Goal: Information Seeking & Learning: Learn about a topic

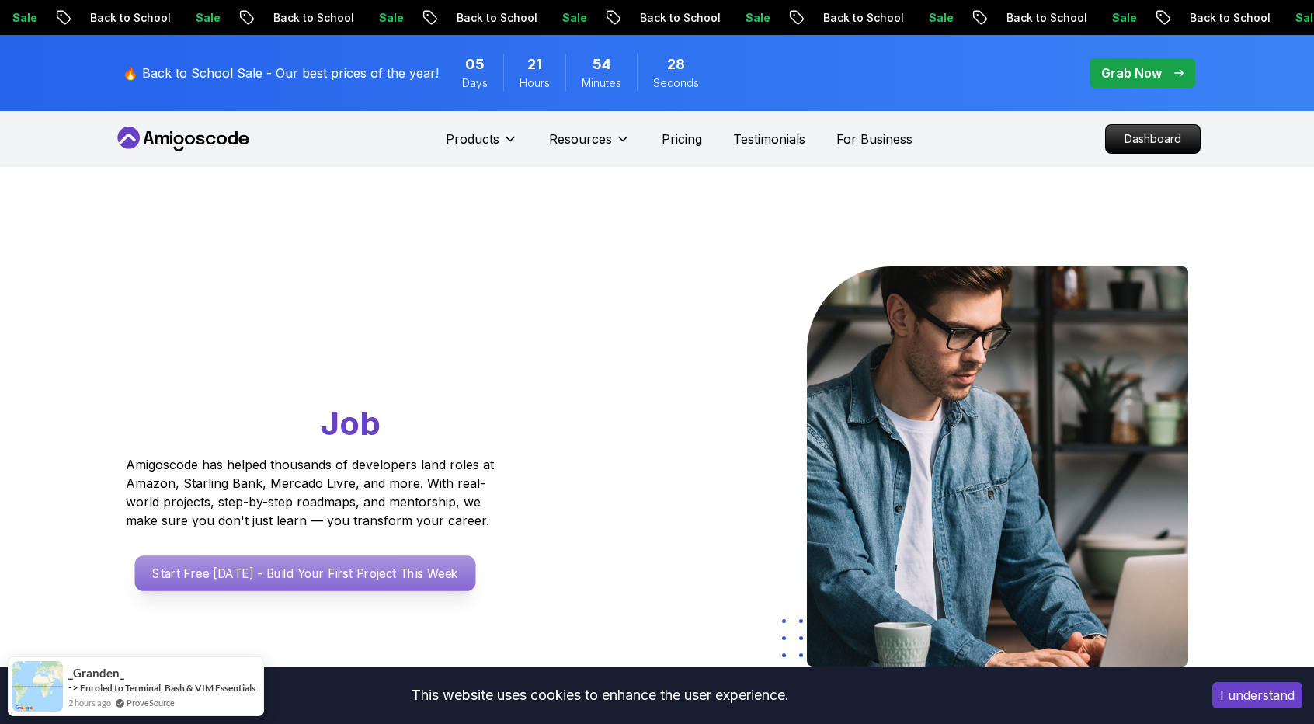
click at [303, 567] on p "Start Free [DATE] - Build Your First Project This Week" at bounding box center [305, 573] width 341 height 36
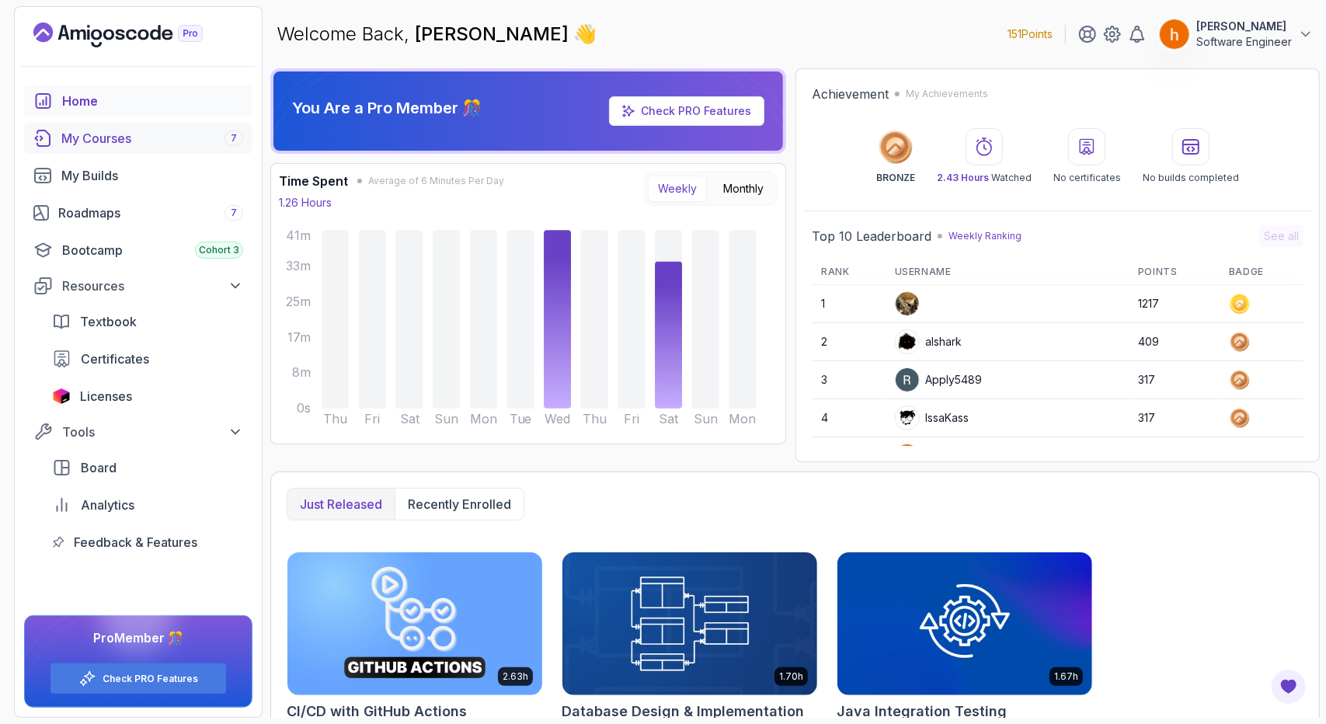
click at [169, 145] on div "My Courses 7" at bounding box center [152, 138] width 182 height 19
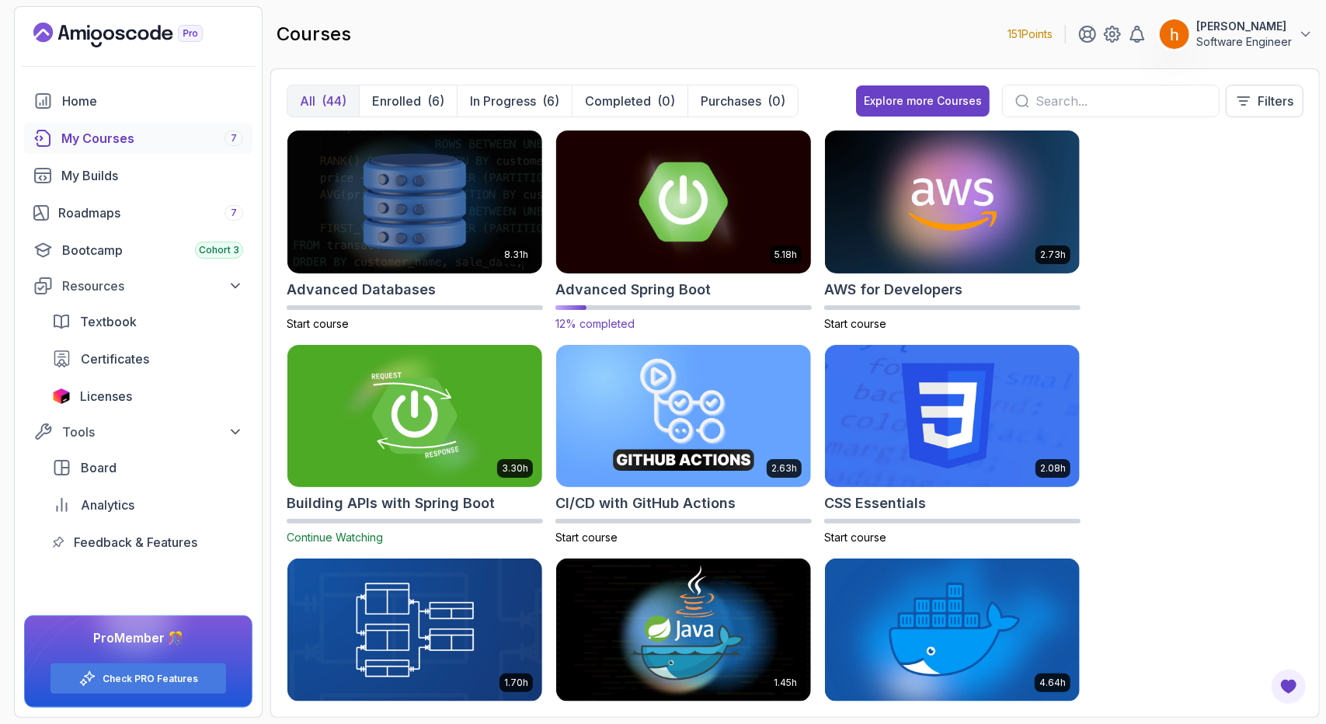
click at [660, 210] on img at bounding box center [683, 202] width 267 height 150
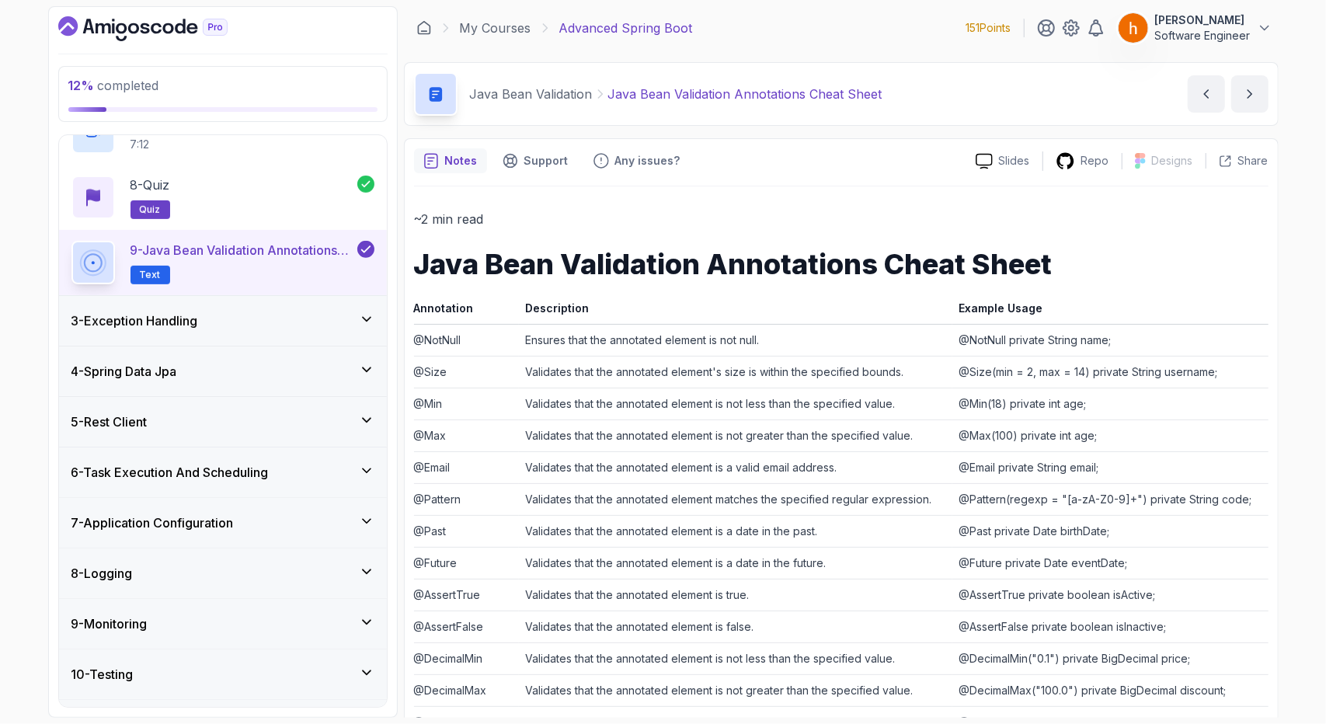
scroll to position [526, 0]
click at [361, 319] on icon at bounding box center [367, 321] width 16 height 16
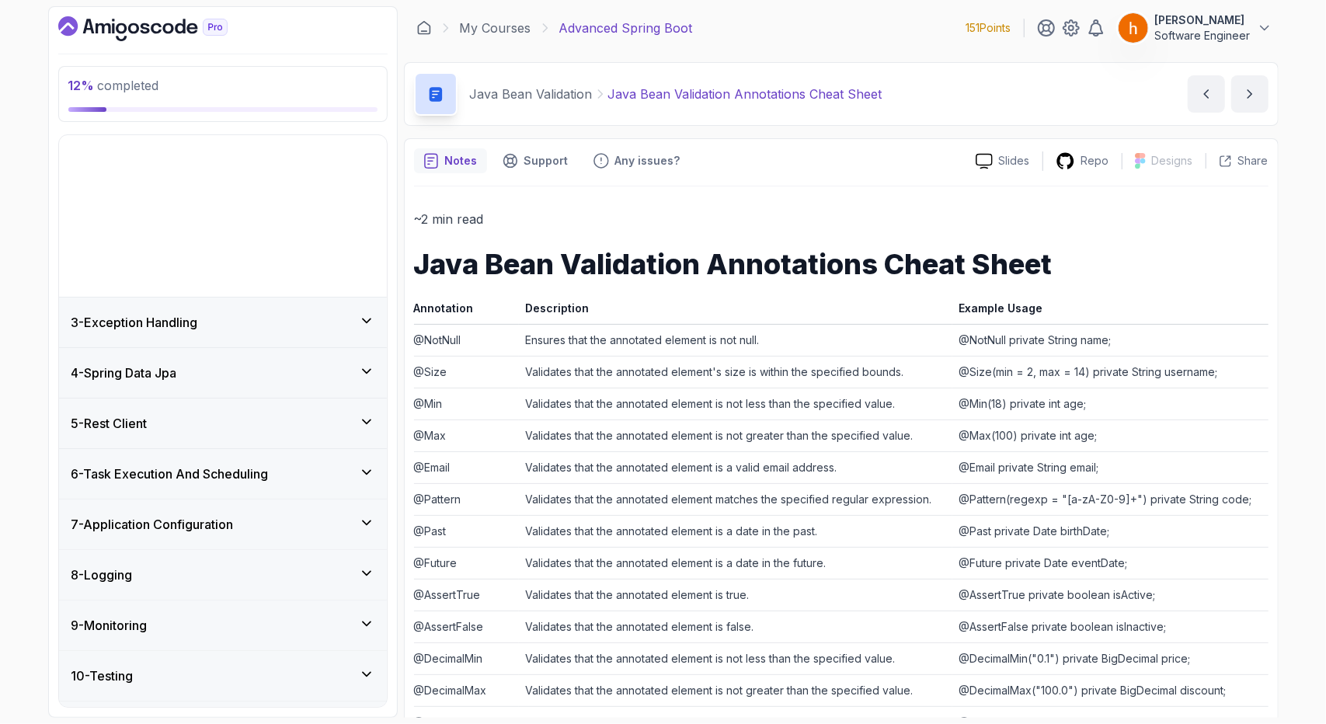
scroll to position [79, 0]
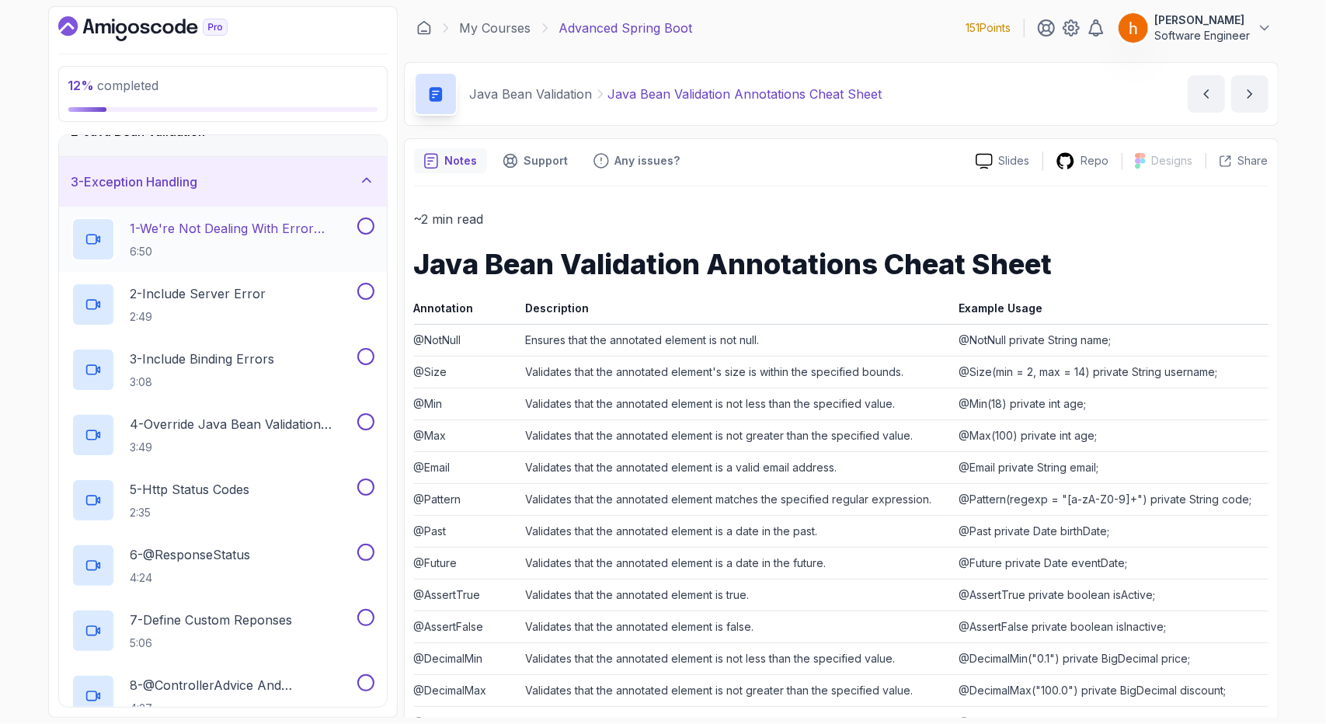
click at [334, 246] on p "6:50" at bounding box center [242, 252] width 224 height 16
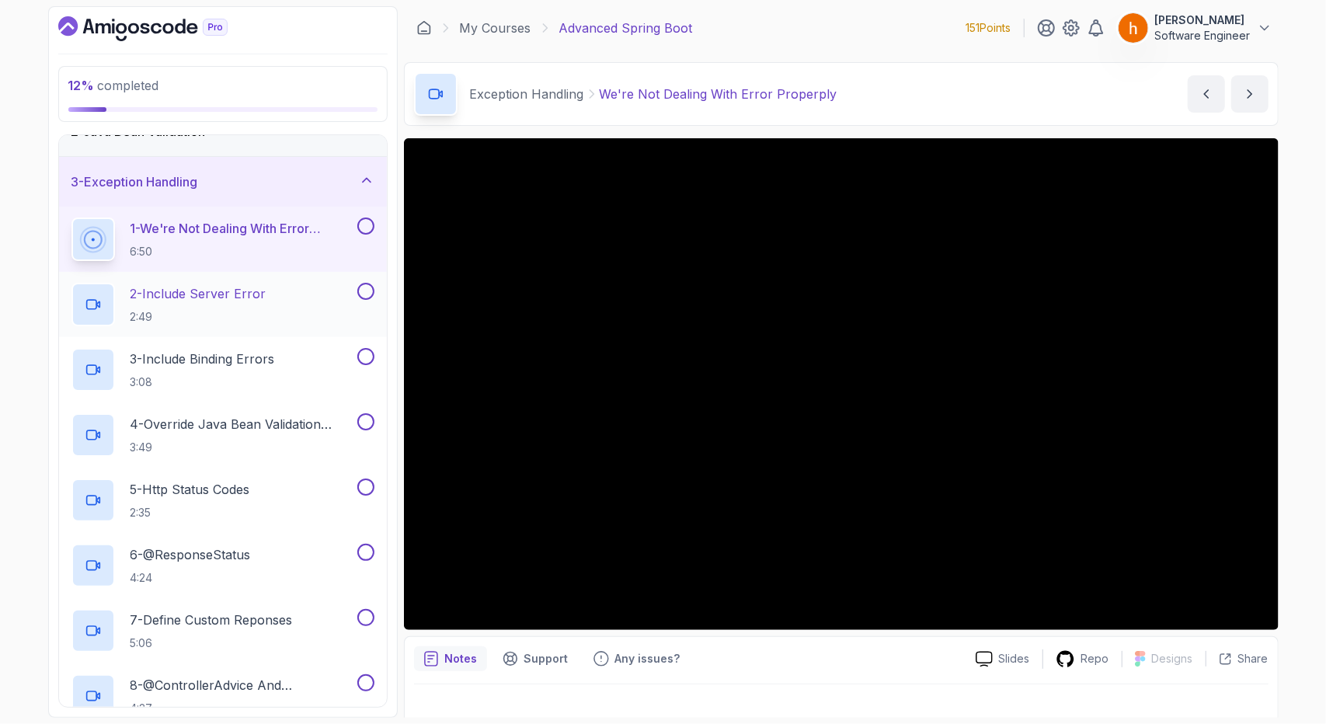
click at [311, 299] on div "2 - Include Server Error 2:49" at bounding box center [212, 304] width 283 height 43
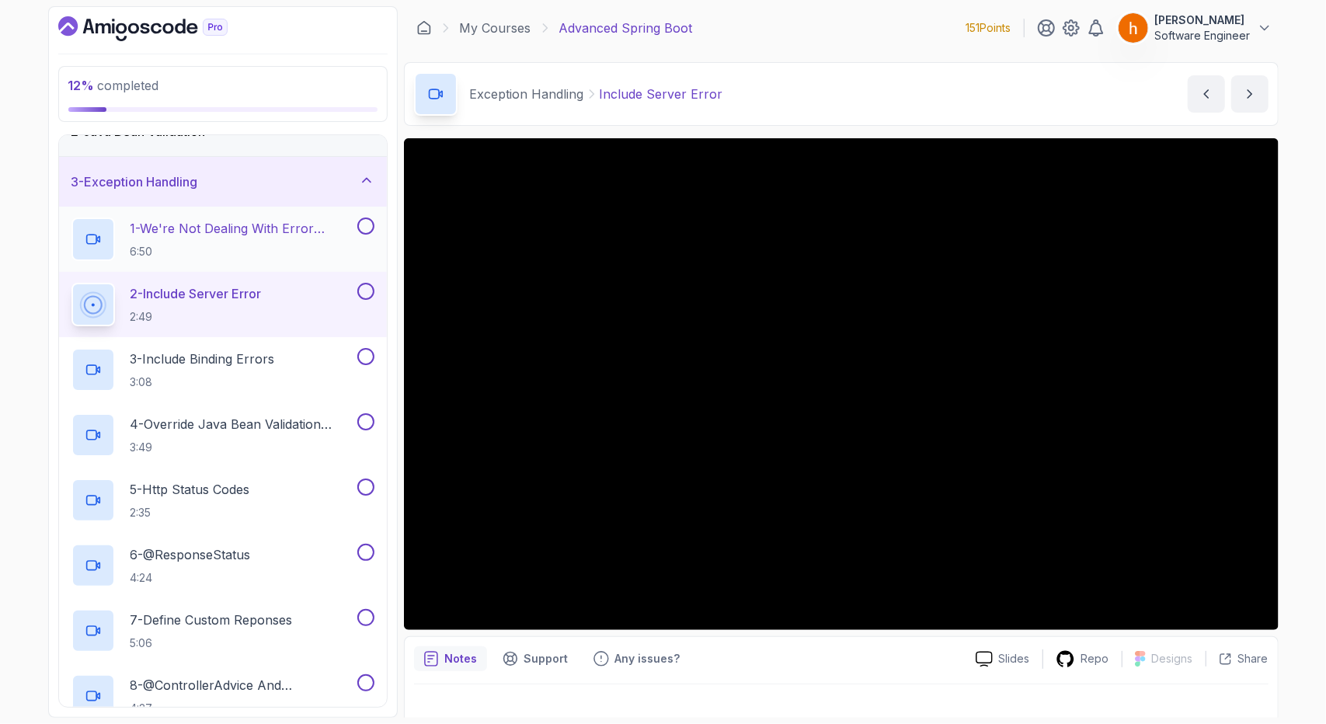
click at [369, 228] on button at bounding box center [365, 225] width 17 height 17
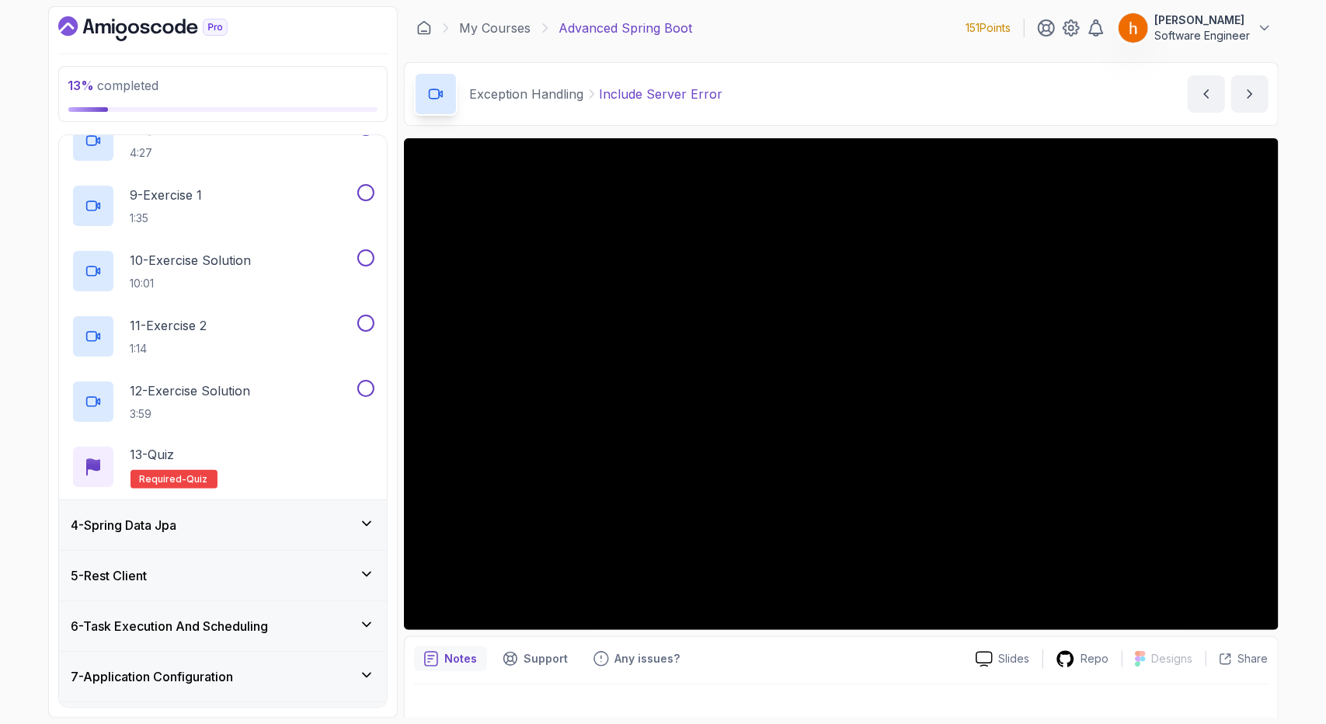
scroll to position [698, 0]
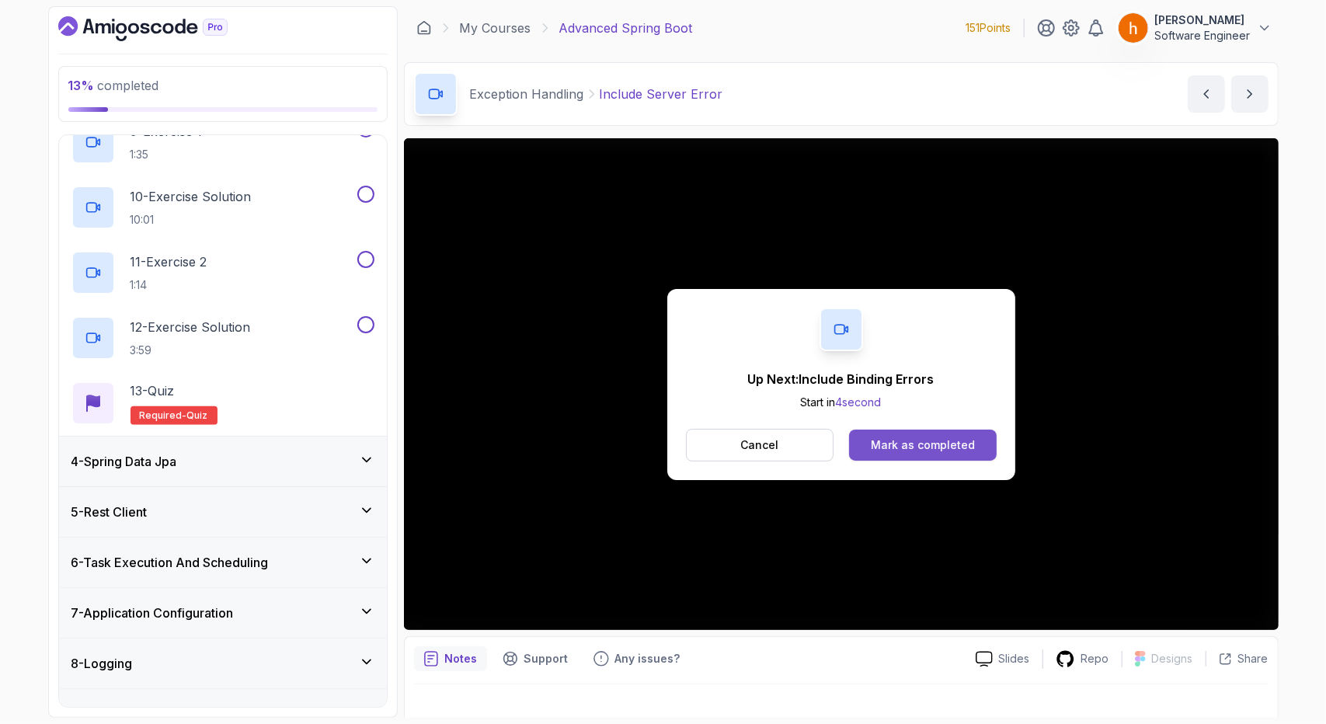
click at [955, 447] on div "Mark as completed" at bounding box center [923, 445] width 104 height 16
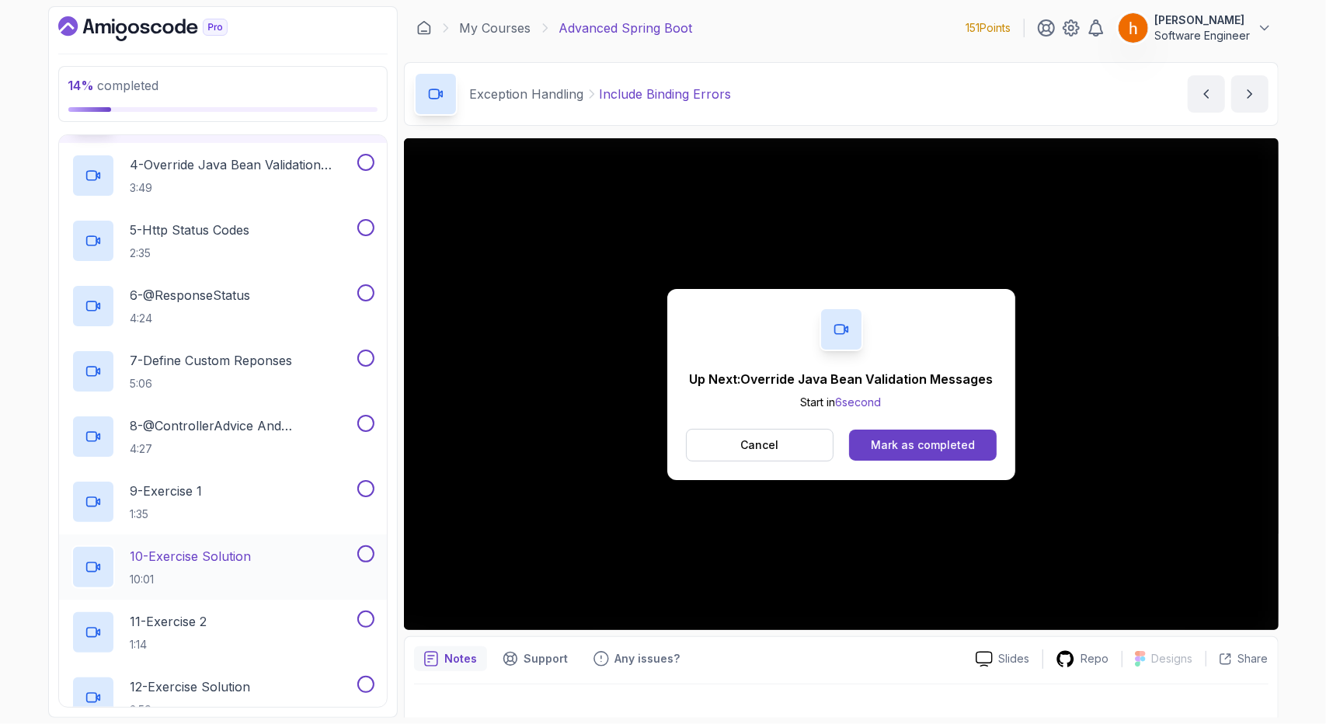
scroll to position [339, 0]
click at [941, 445] on div "Mark as completed" at bounding box center [923, 445] width 104 height 16
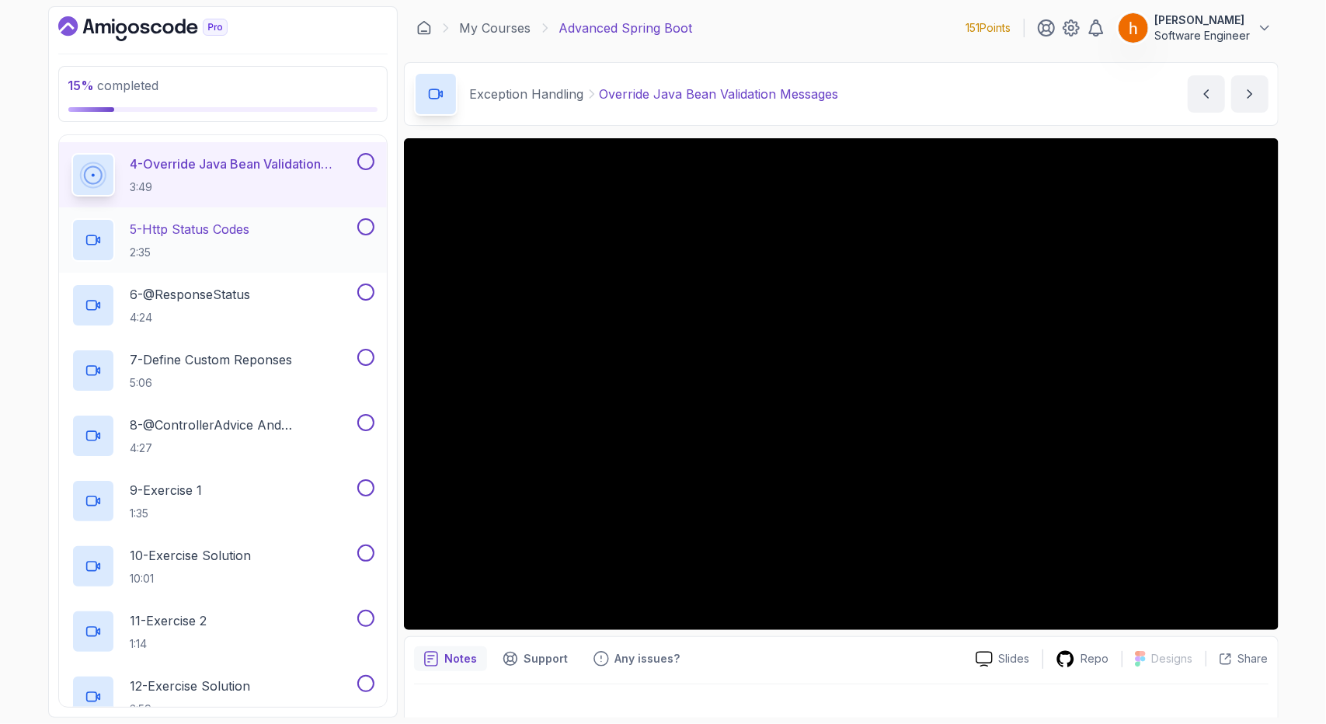
click at [273, 230] on div "5 - Http Status Codes 2:35" at bounding box center [212, 239] width 283 height 43
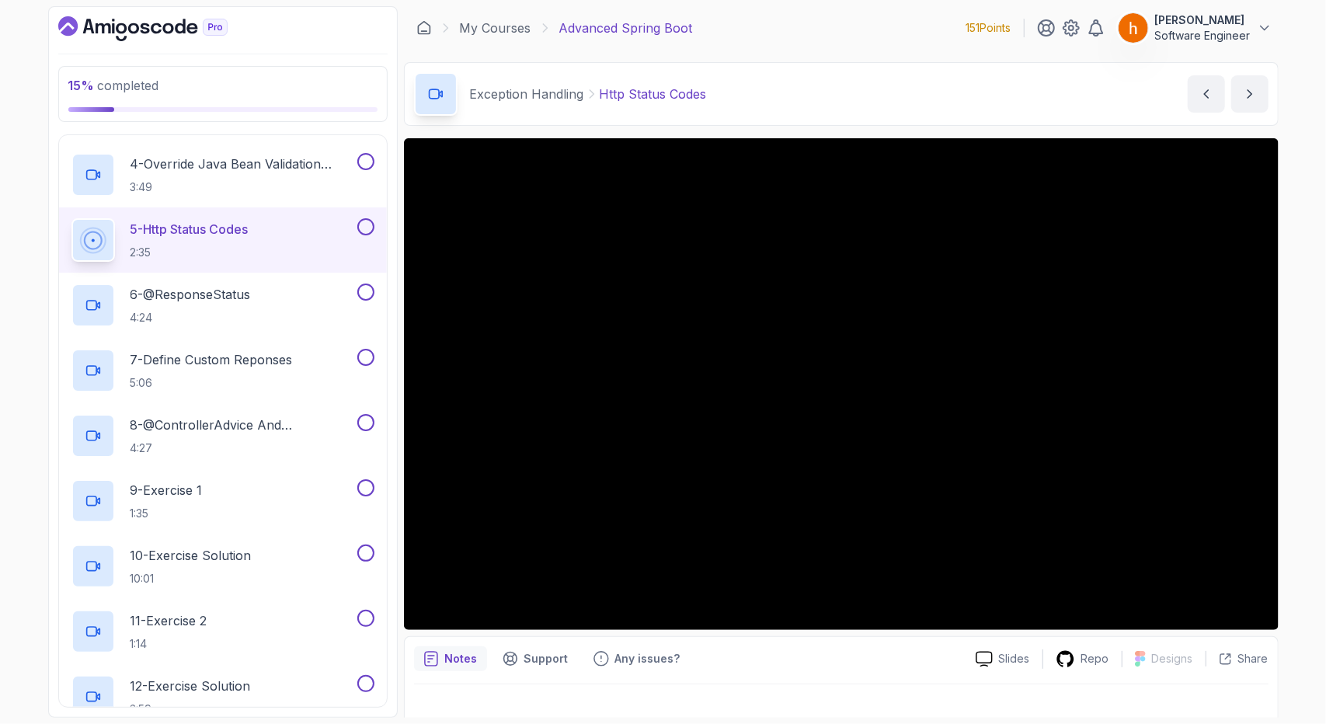
click at [0, 426] on div "15 % completed 1 - Intro 2 - Java Bean Validation 3 - Exception Handling 1 - We…" at bounding box center [663, 362] width 1326 height 724
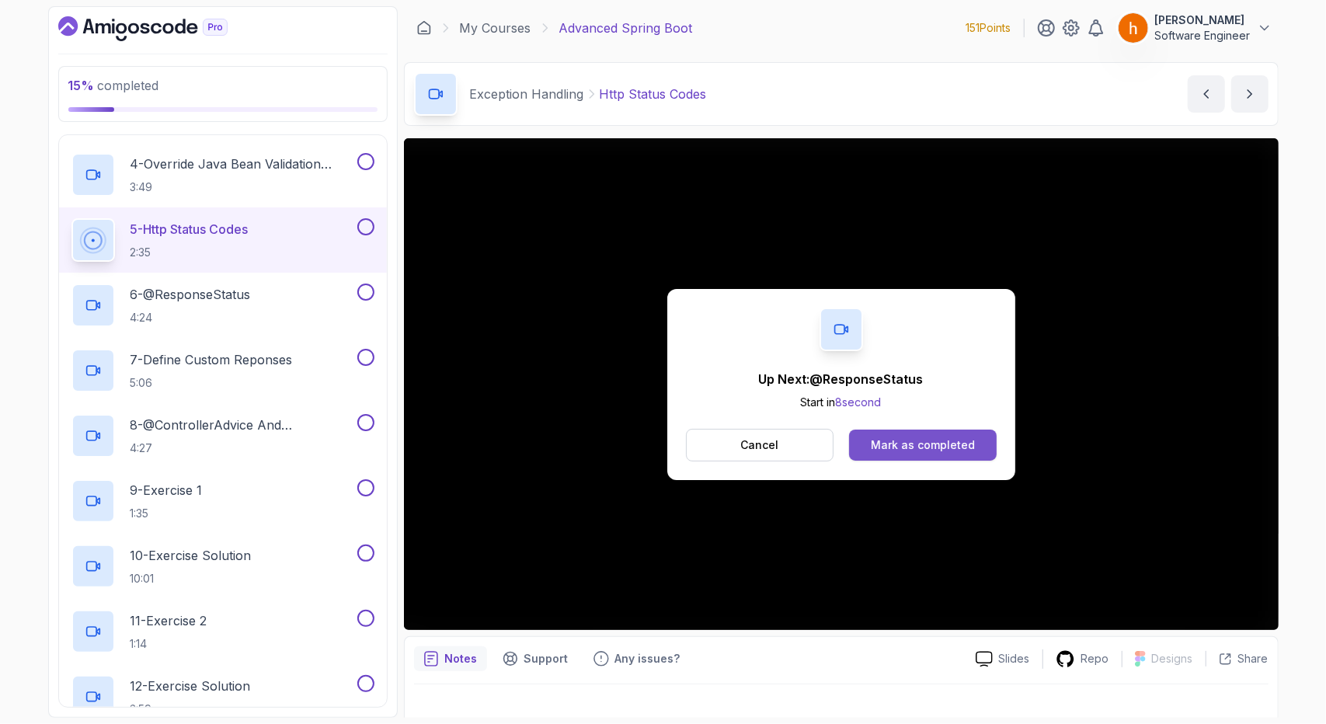
click at [924, 442] on div "Mark as completed" at bounding box center [923, 445] width 104 height 16
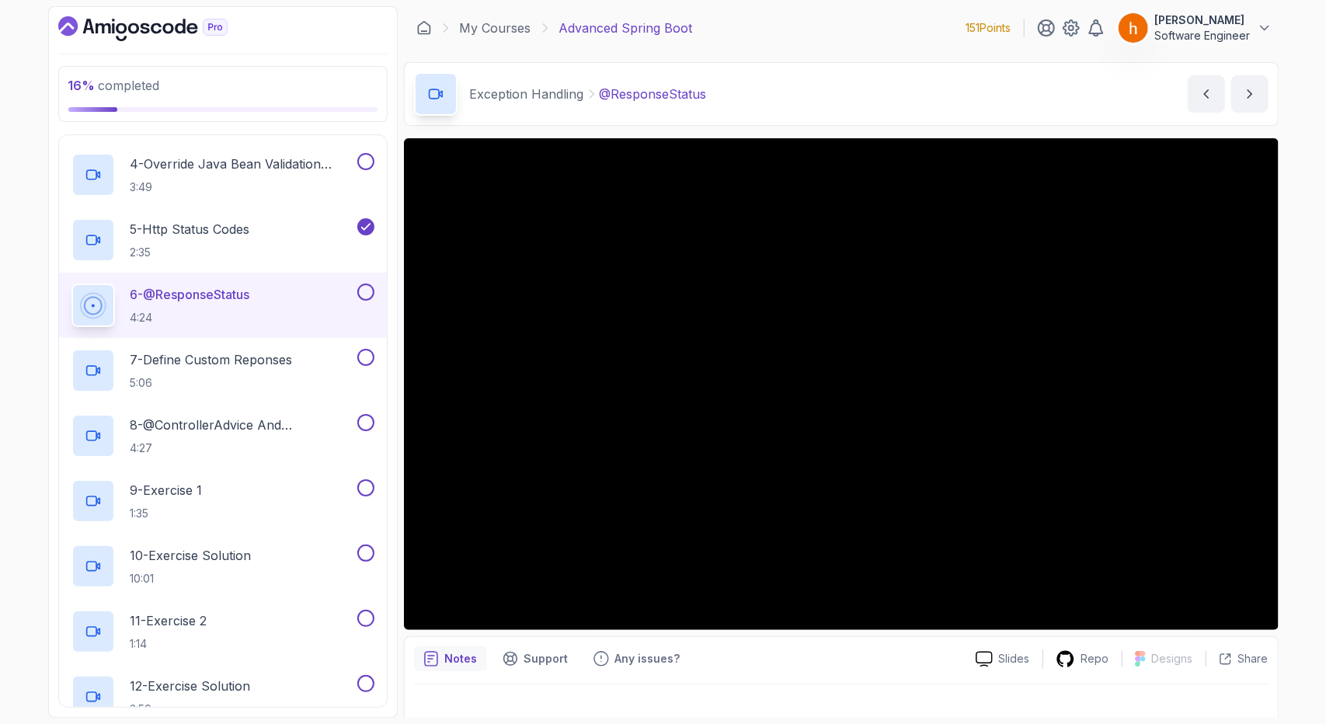
drag, startPoint x: 924, startPoint y: 442, endPoint x: 861, endPoint y: 89, distance: 358.3
click at [861, 89] on div "Exception Handling @ResponseStatus @ResponseStatus by [PERSON_NAME]" at bounding box center [841, 94] width 875 height 64
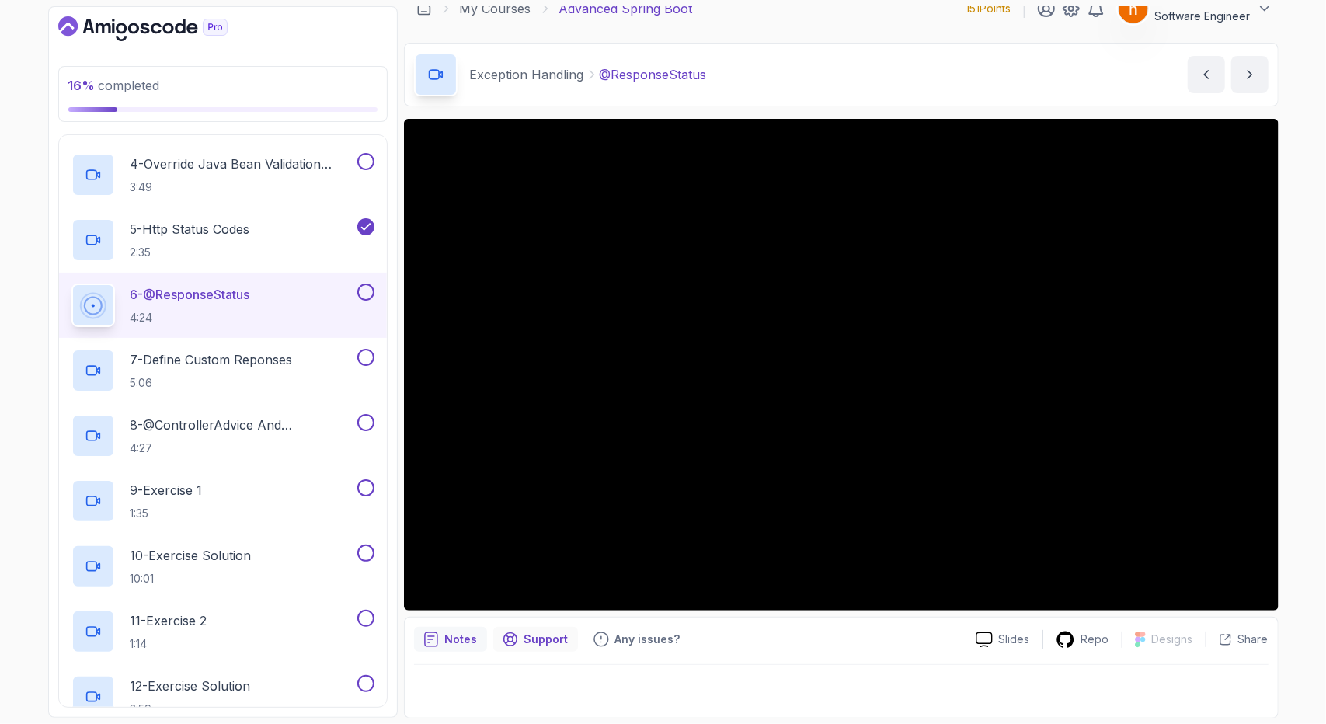
click at [530, 650] on div "Support" at bounding box center [535, 639] width 85 height 25
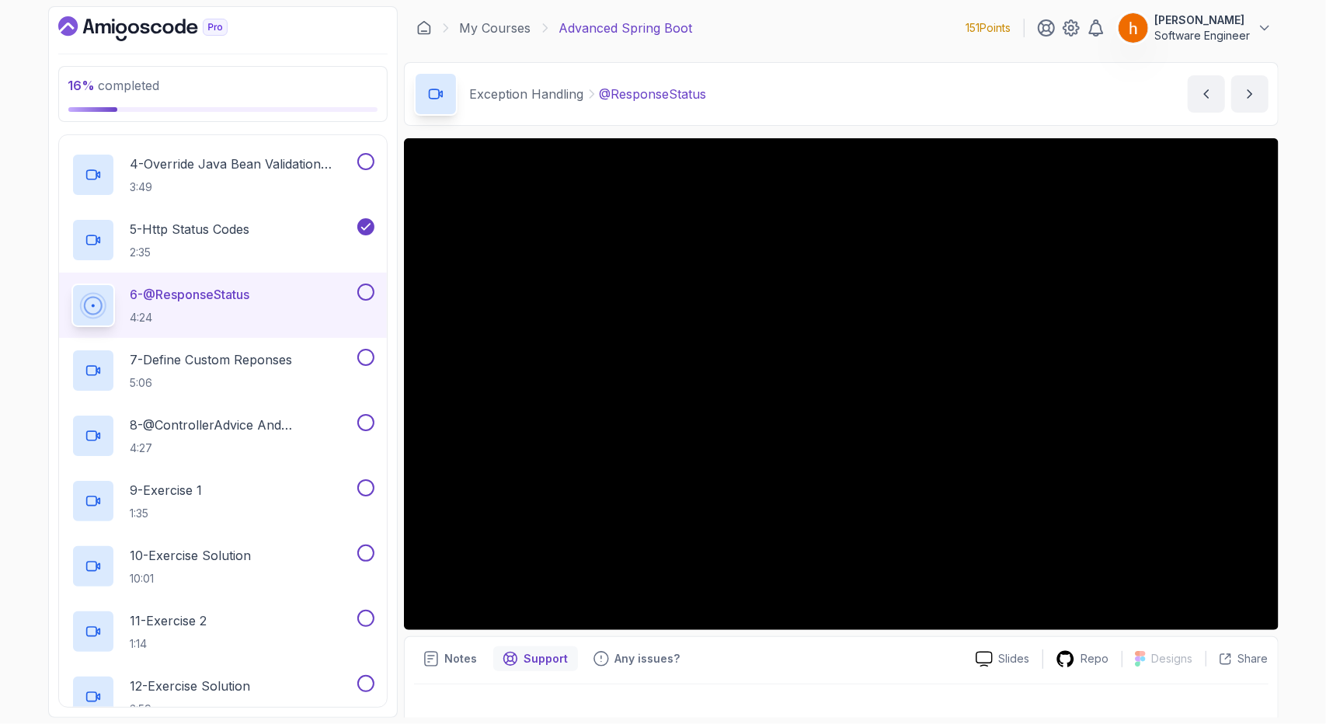
scroll to position [9, 0]
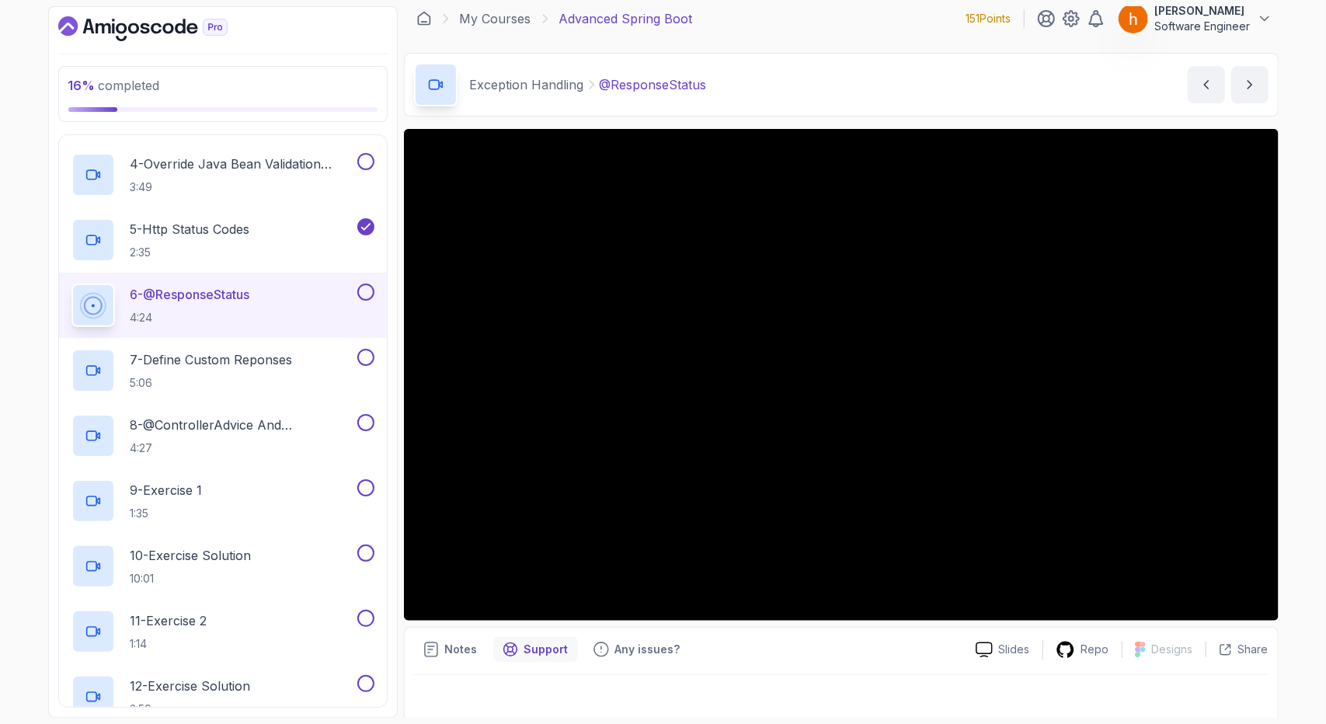
click at [366, 290] on button at bounding box center [365, 291] width 17 height 17
click at [324, 363] on div "7 - Define Custom Reponses 5:06" at bounding box center [212, 370] width 283 height 43
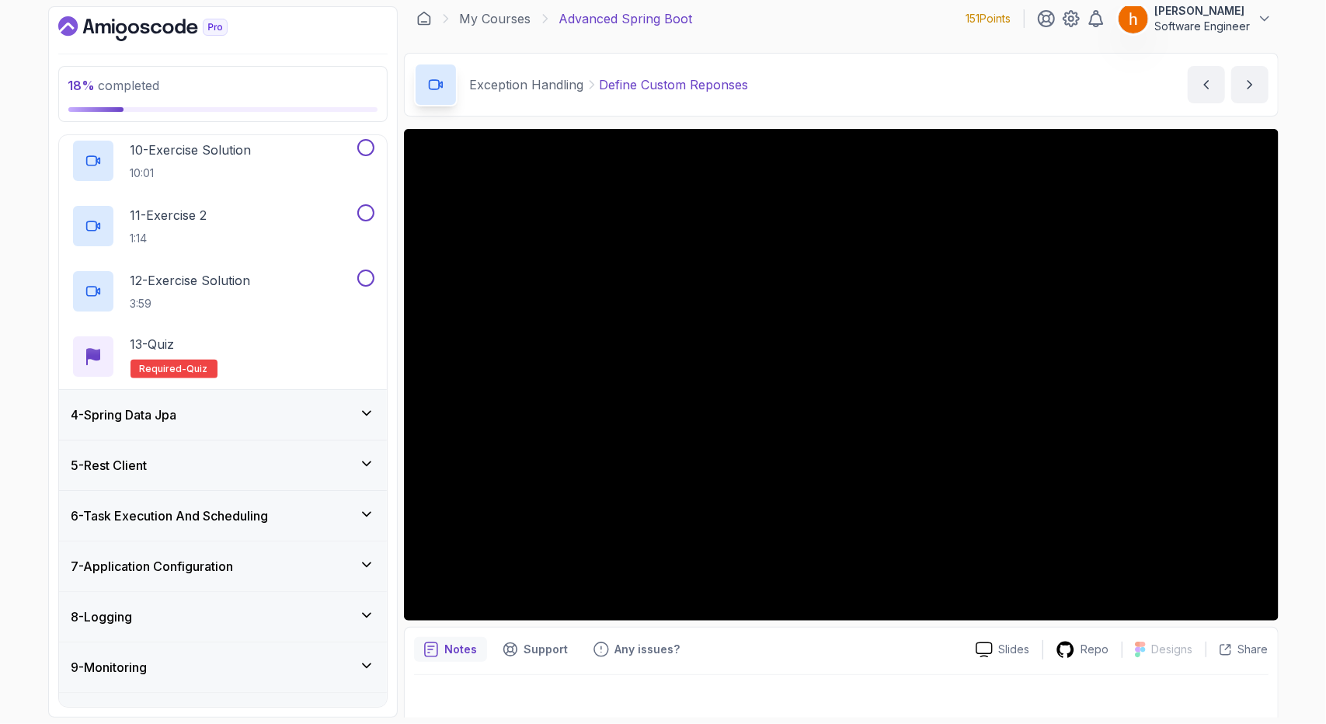
scroll to position [746, 0]
click at [359, 394] on div "4 - Spring Data Jpa" at bounding box center [223, 414] width 328 height 50
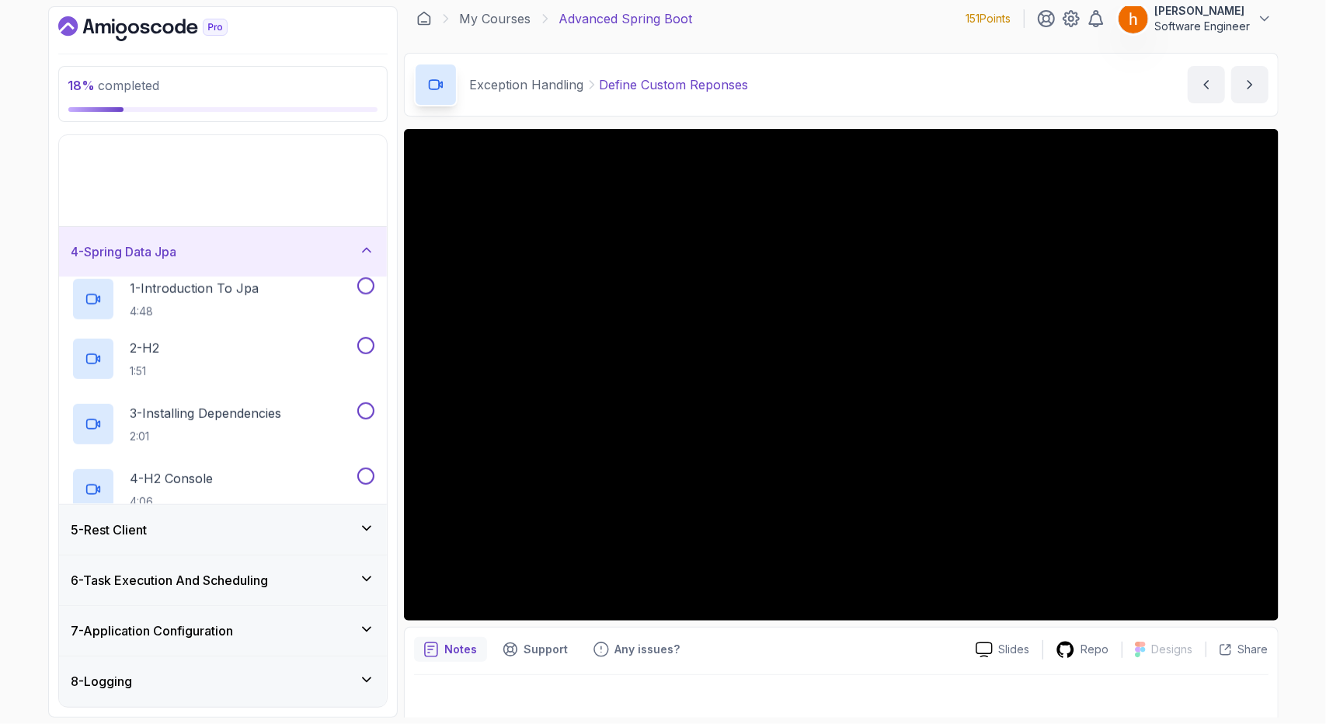
scroll to position [79, 0]
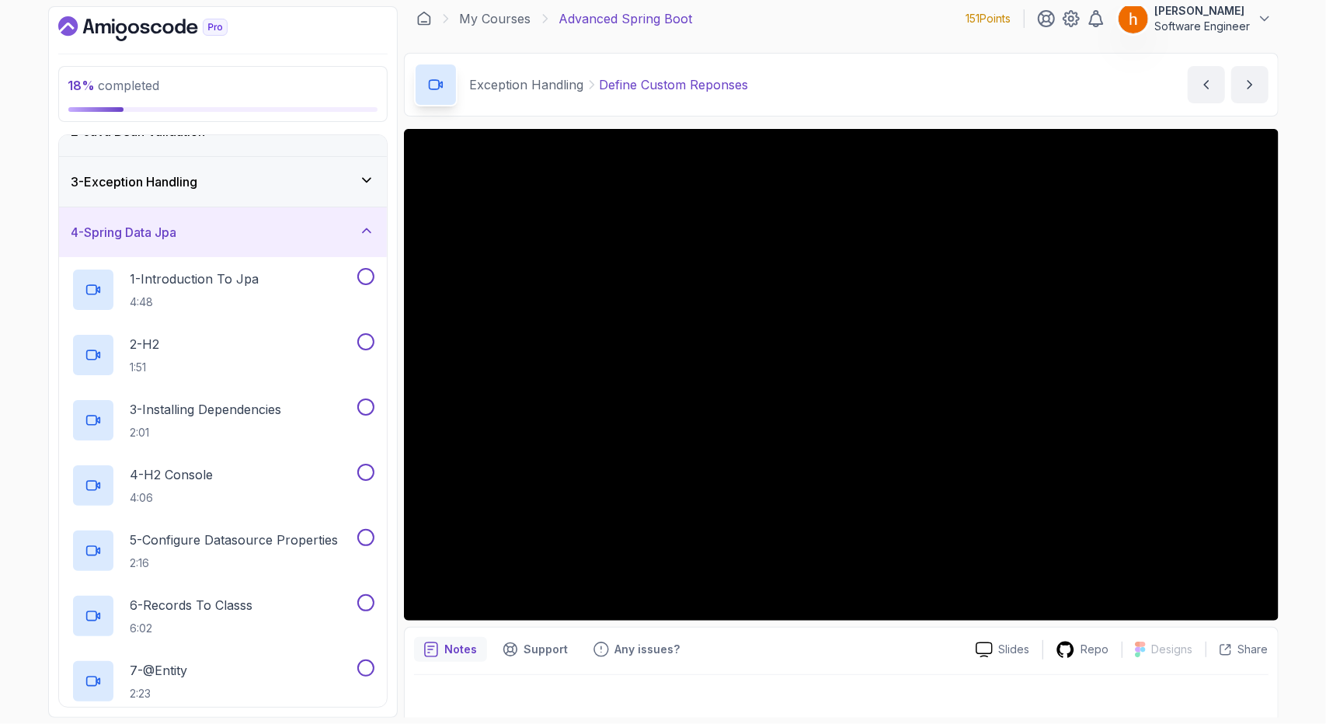
click at [363, 223] on icon at bounding box center [367, 231] width 16 height 16
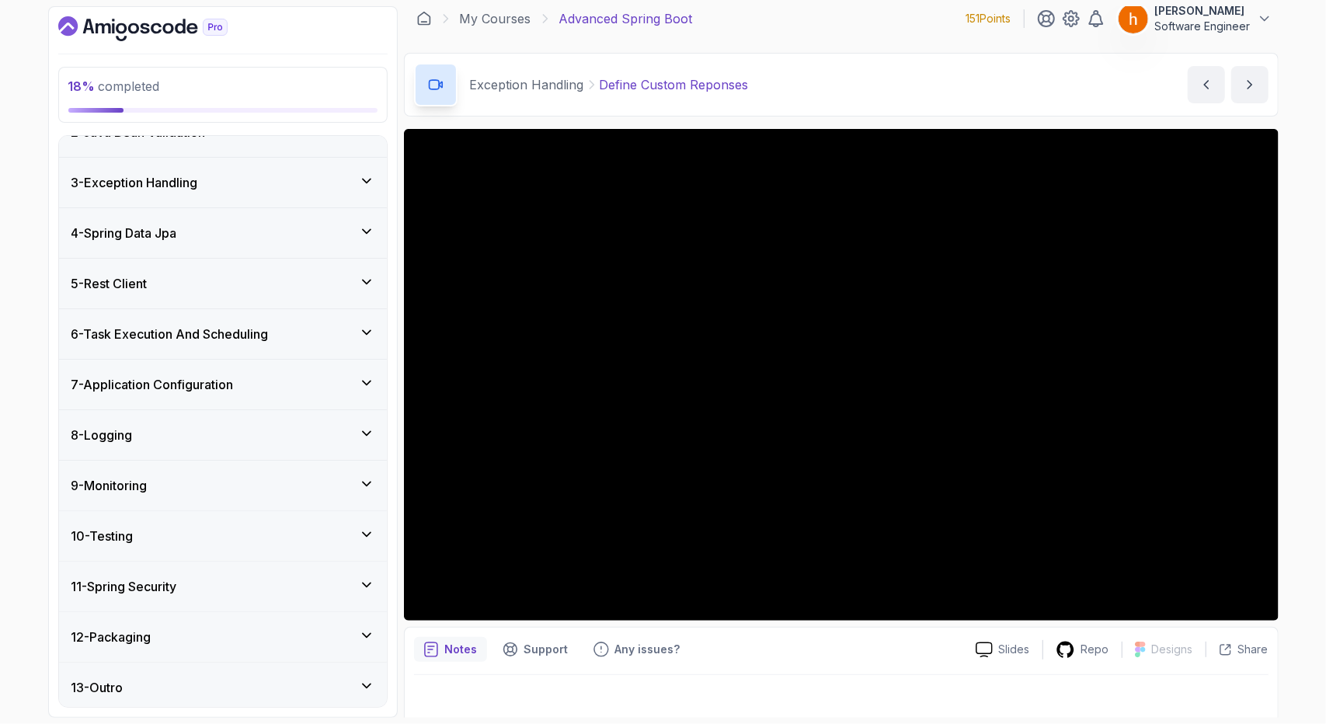
click at [357, 276] on div "5 - Rest Client" at bounding box center [222, 283] width 303 height 19
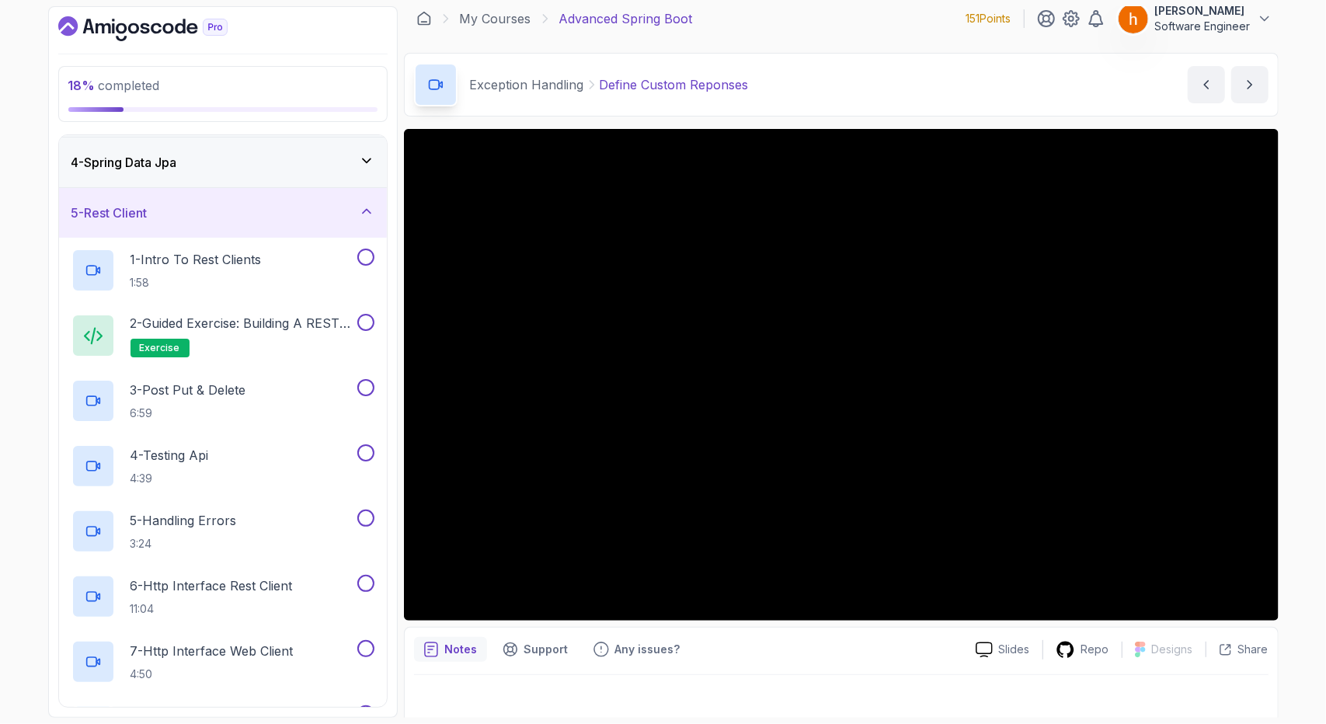
scroll to position [142, 0]
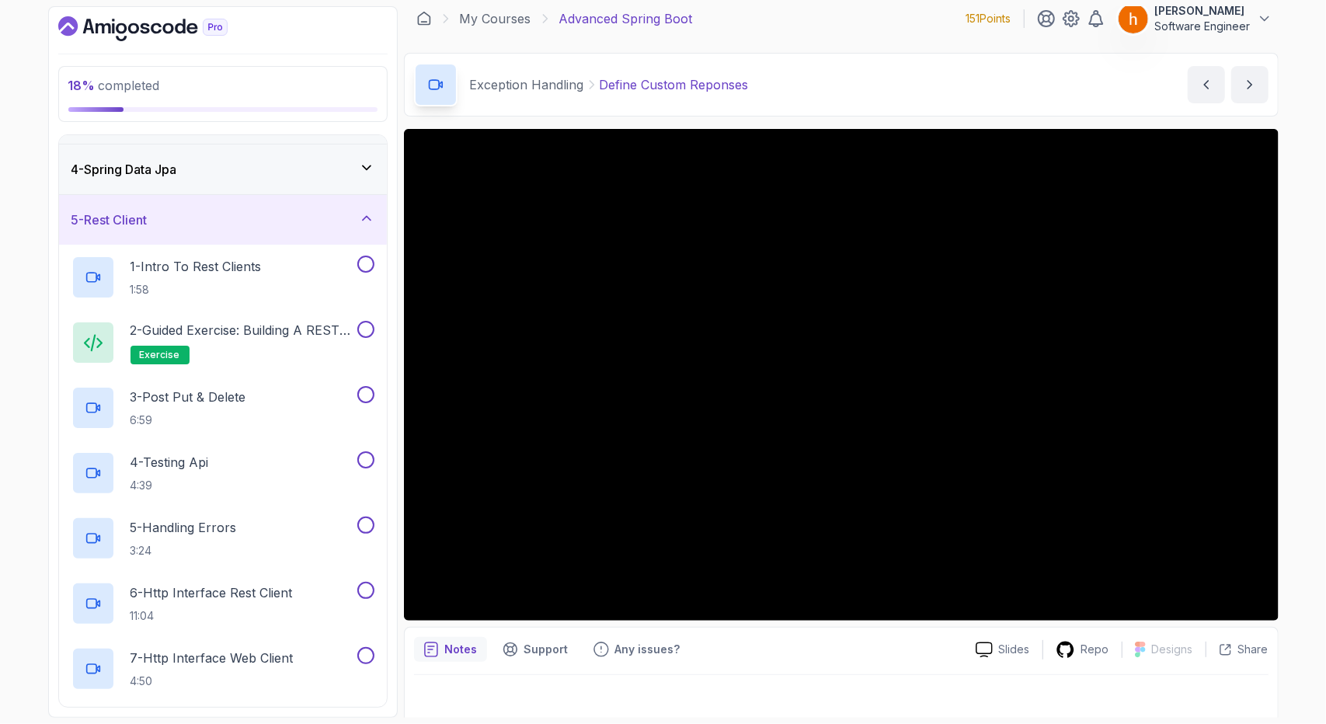
click at [381, 201] on div "5 - Rest Client" at bounding box center [223, 220] width 328 height 50
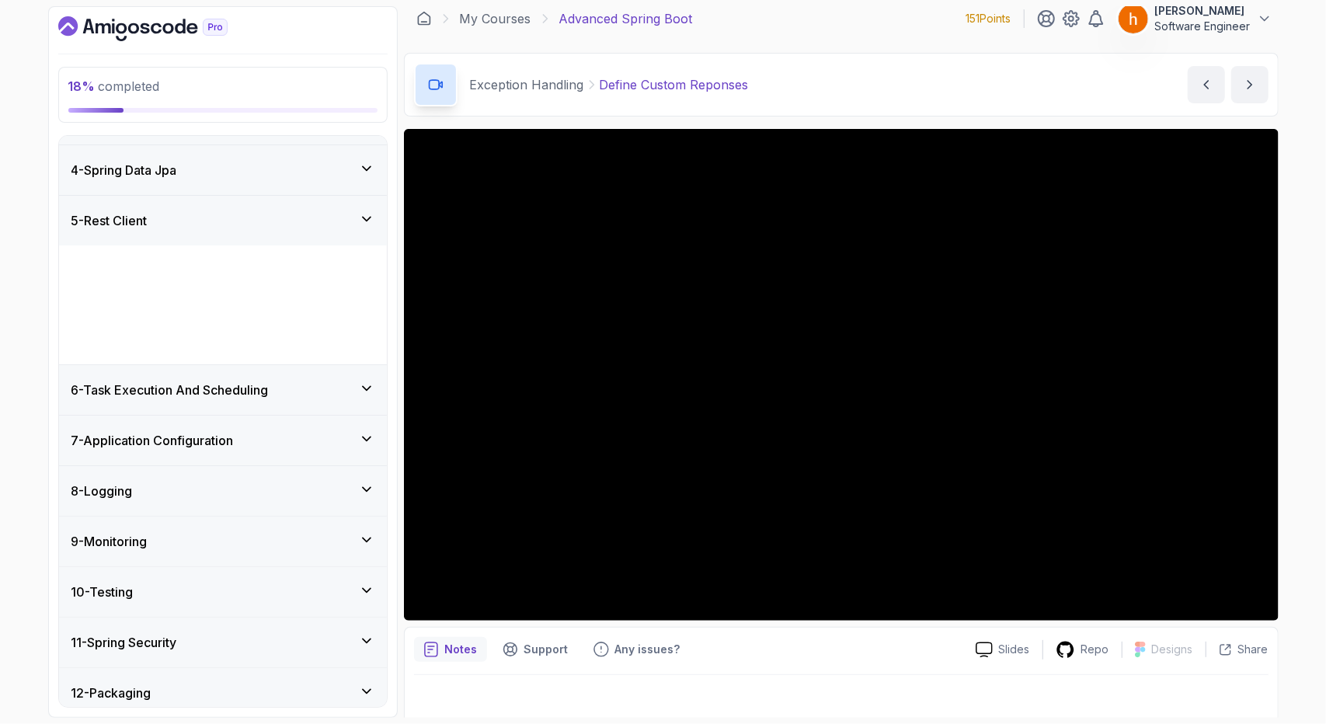
scroll to position [79, 0]
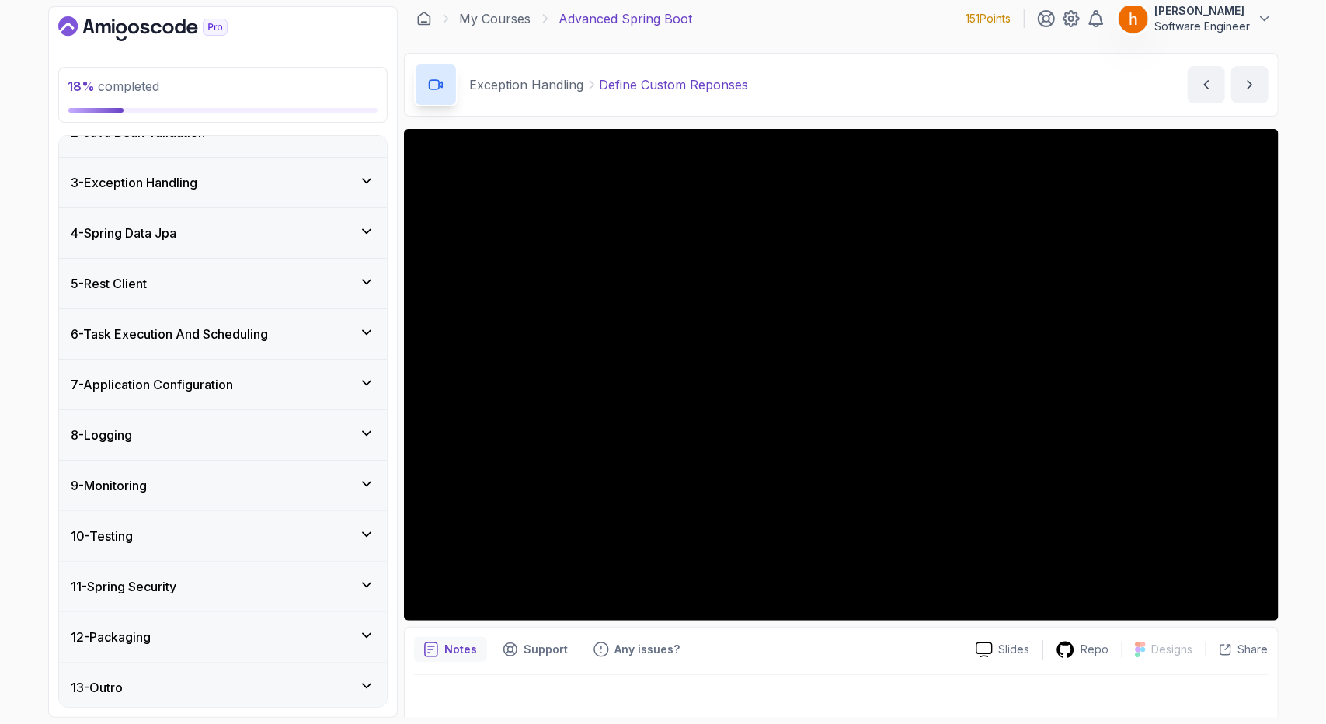
click at [366, 577] on icon at bounding box center [367, 585] width 16 height 16
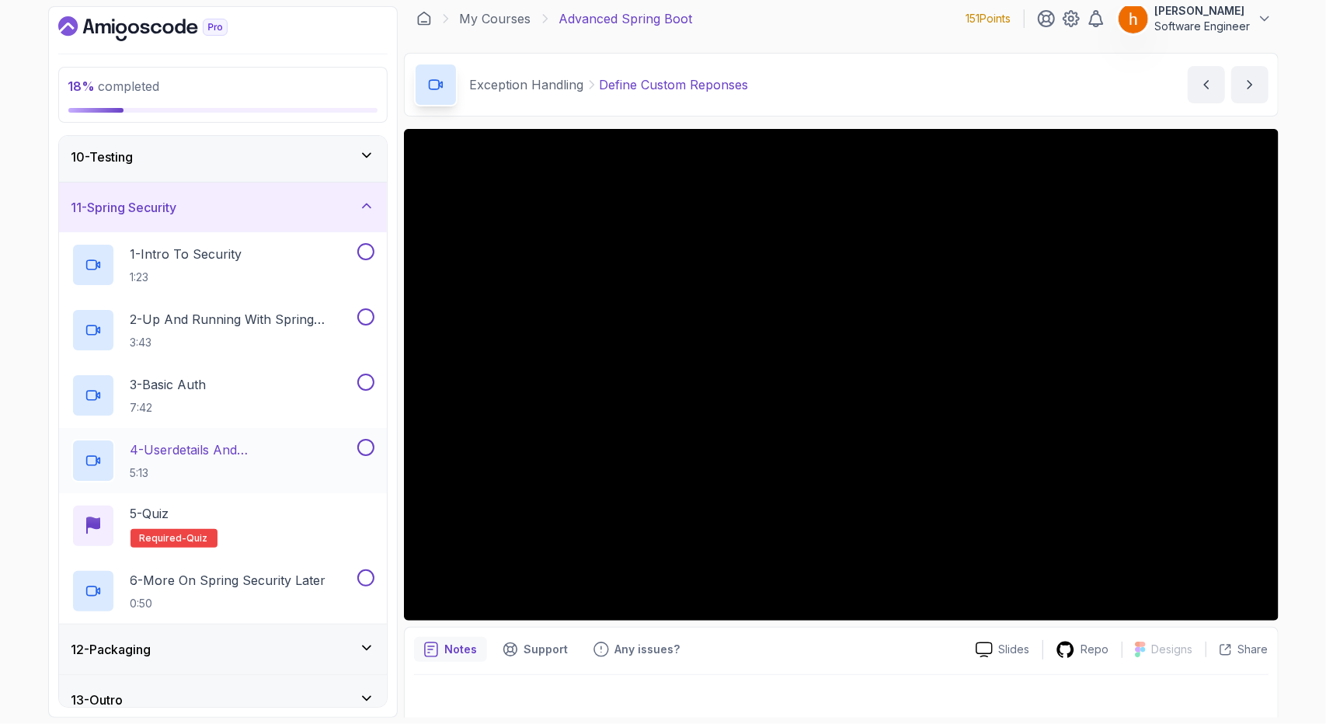
scroll to position [471, 0]
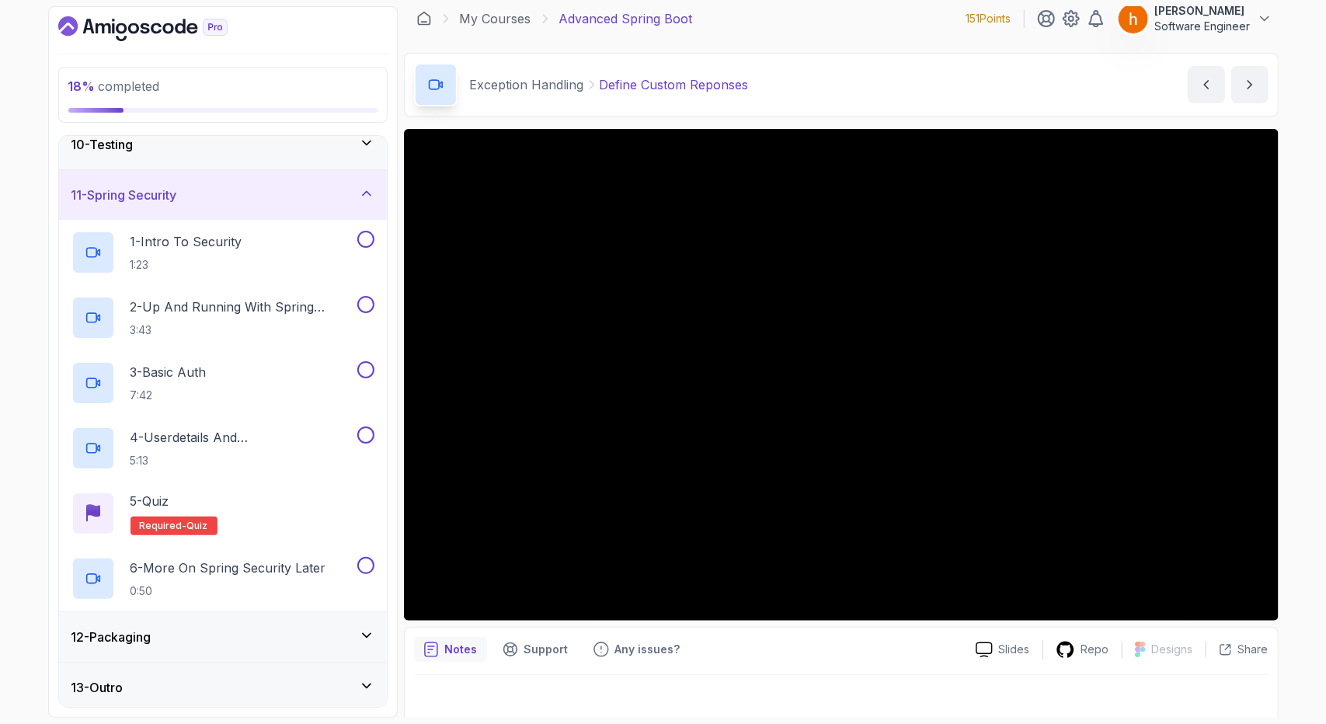
click at [363, 186] on icon at bounding box center [367, 194] width 16 height 16
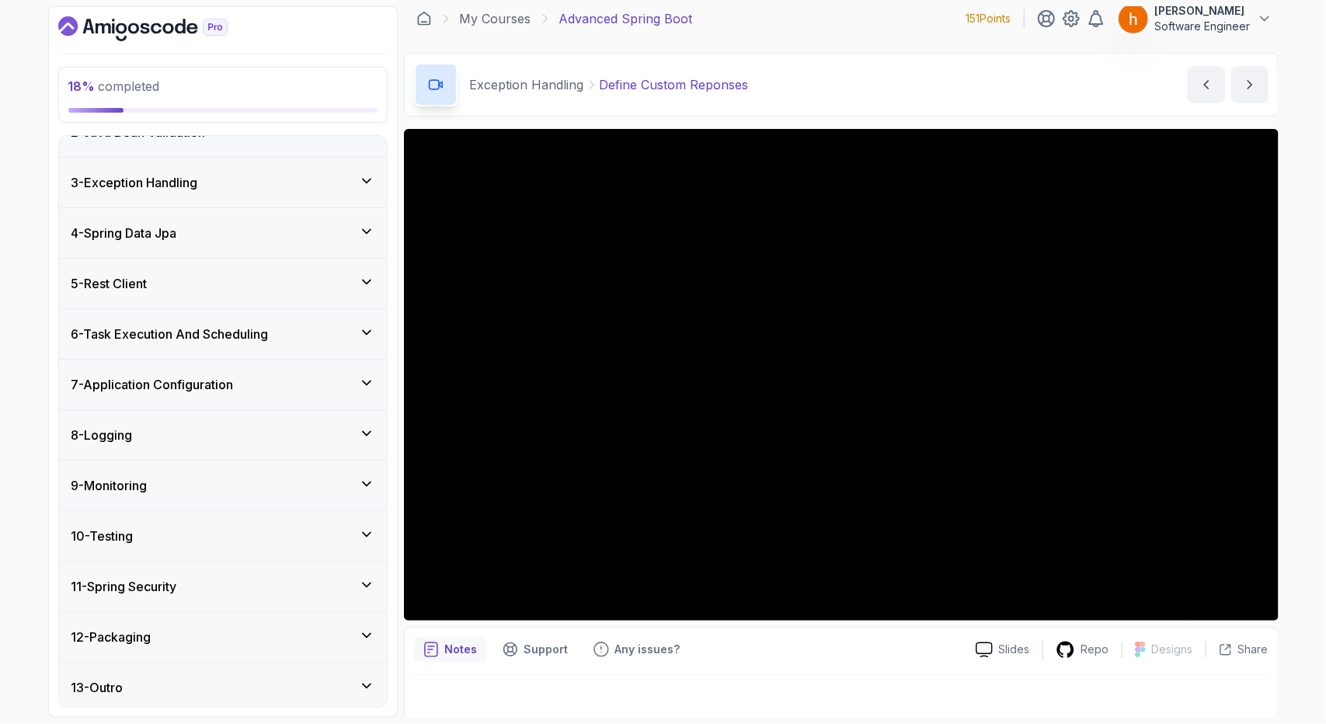
scroll to position [0, 0]
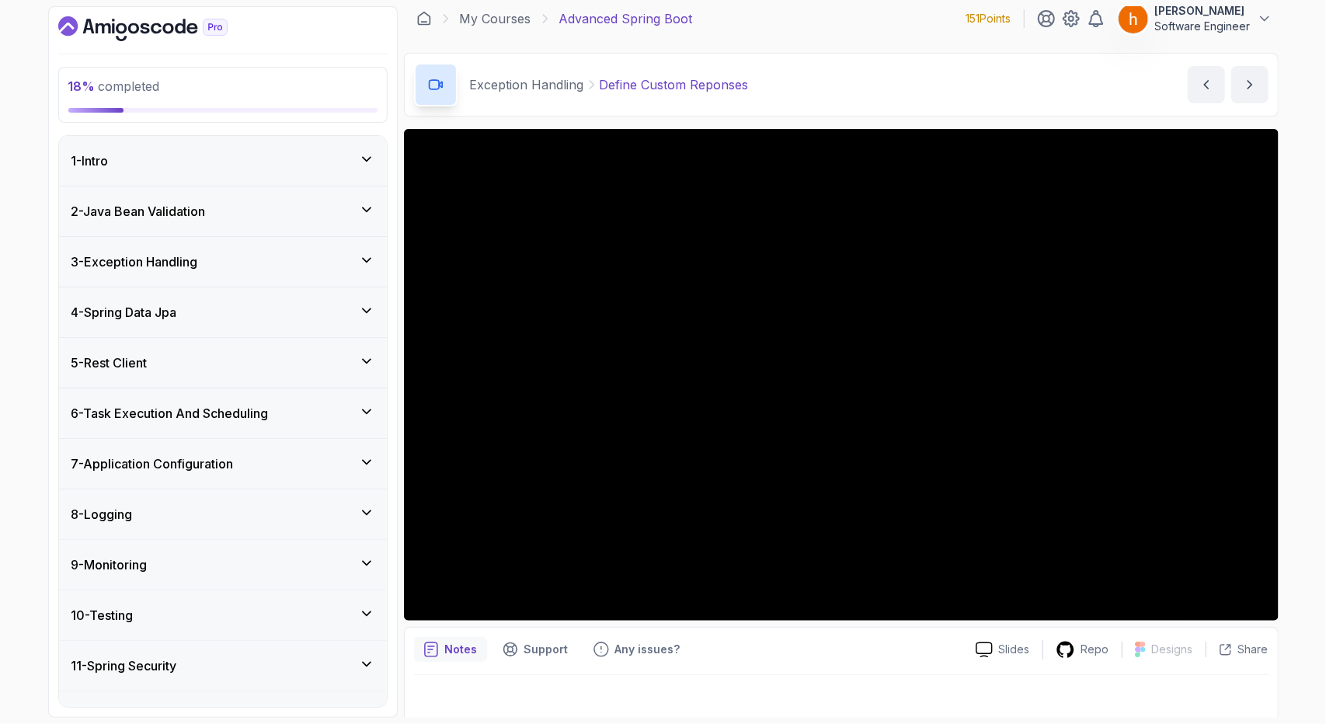
click at [249, 303] on div "4 - Spring Data Jpa" at bounding box center [222, 312] width 303 height 19
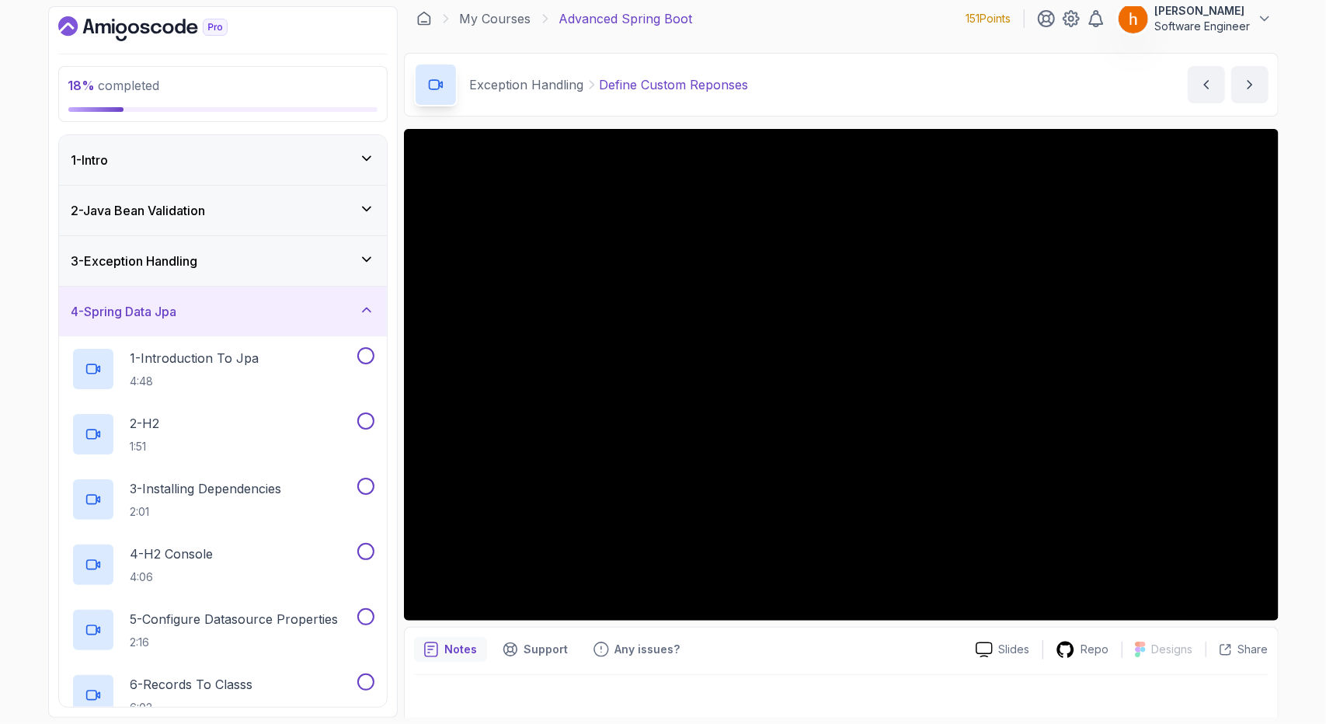
click at [301, 256] on div "3 - Exception Handling" at bounding box center [222, 261] width 303 height 19
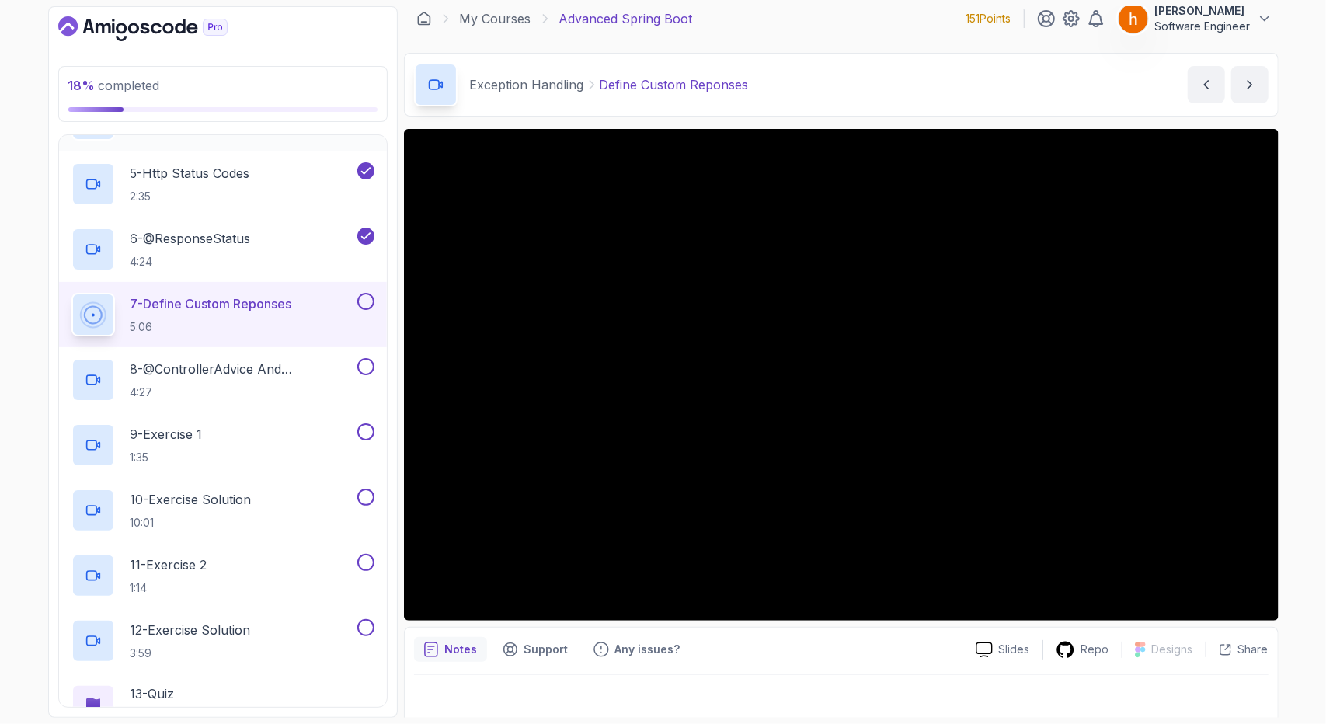
scroll to position [402, 0]
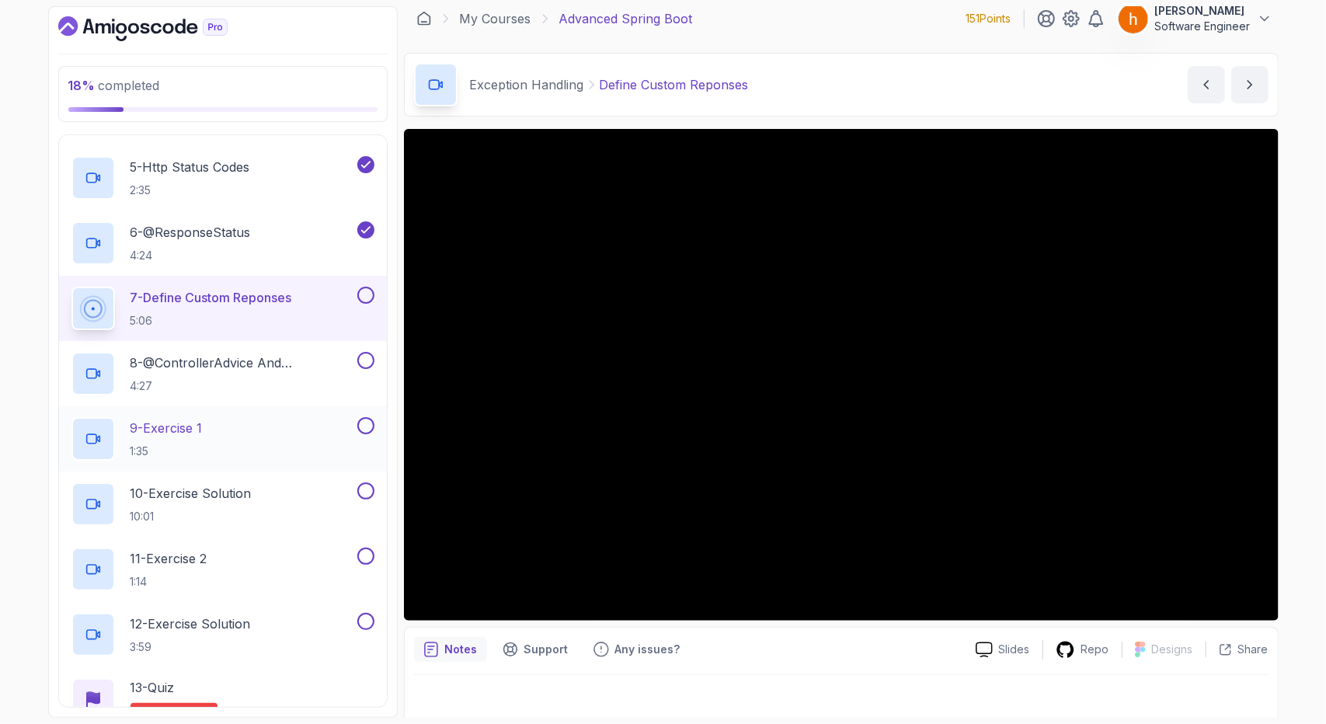
click at [321, 443] on div "9 - Exercise 1 1:35" at bounding box center [212, 438] width 283 height 43
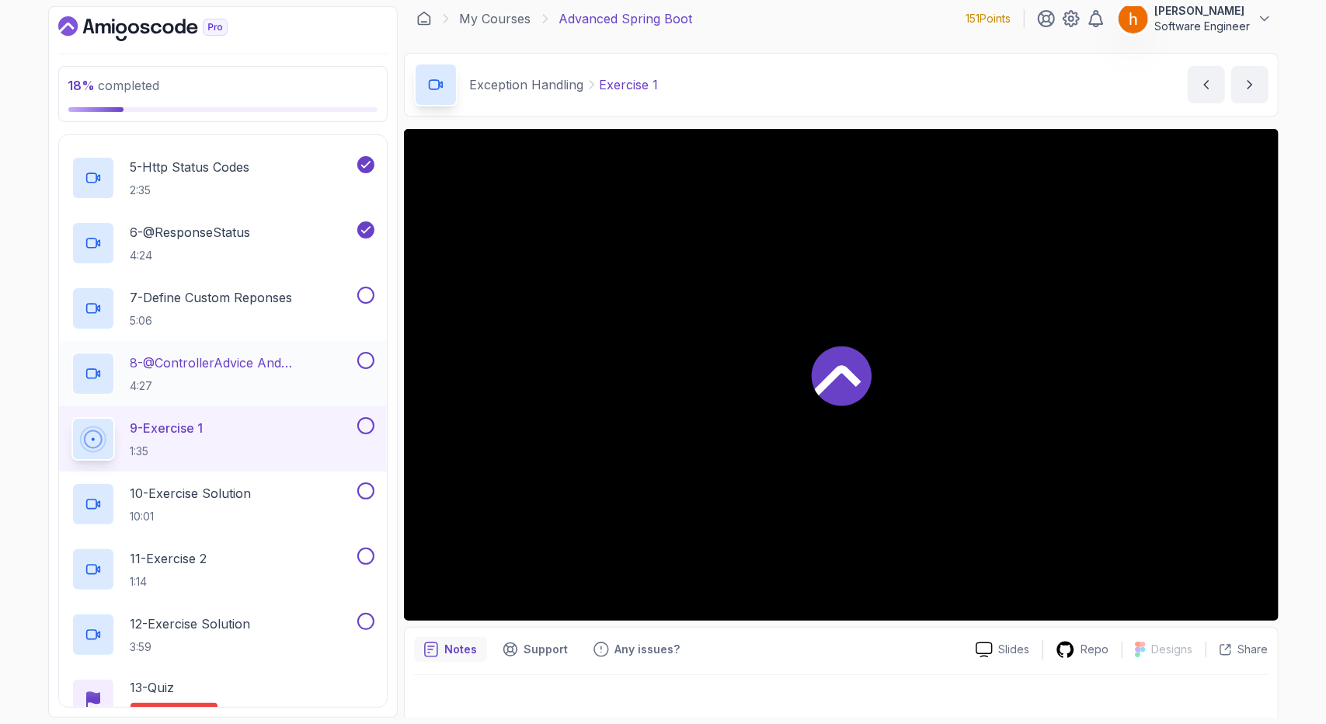
click at [301, 359] on p "8 - @ControllerAdvice And @ExceptionHandler" at bounding box center [242, 362] width 224 height 19
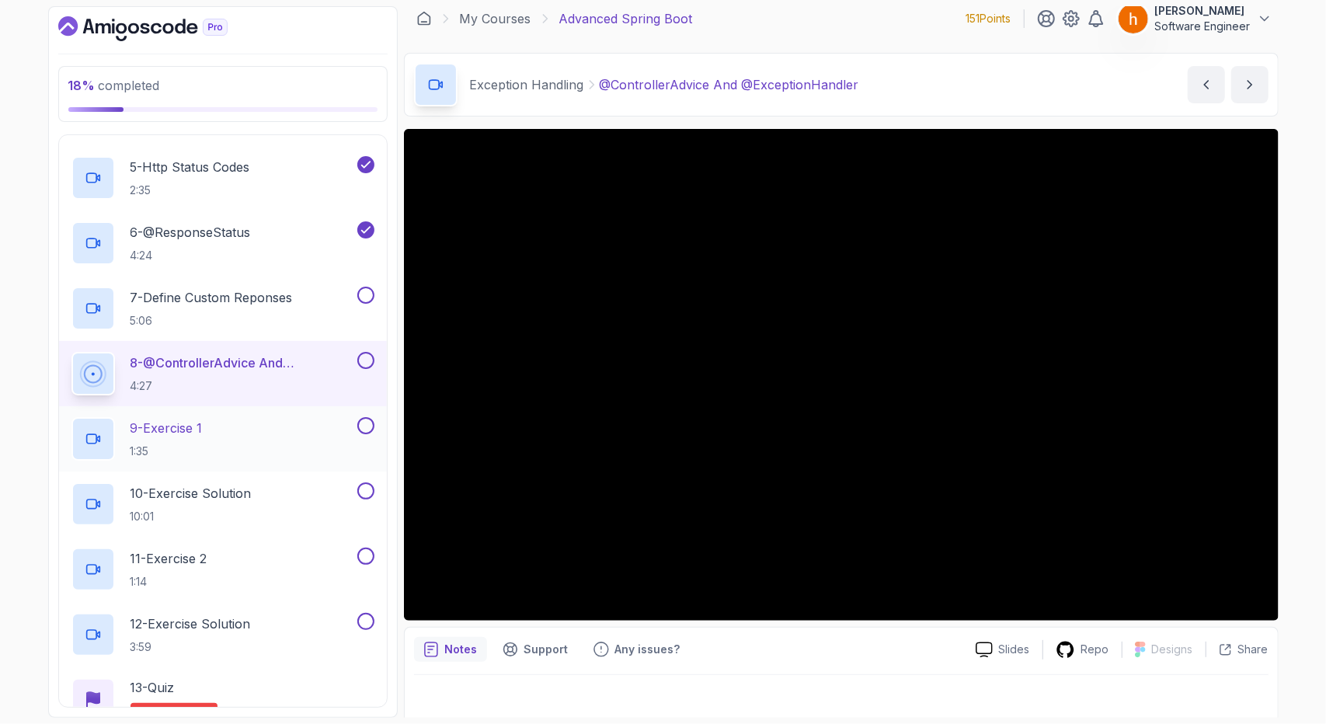
click at [252, 436] on div "9 - Exercise 1 1:35" at bounding box center [212, 438] width 283 height 43
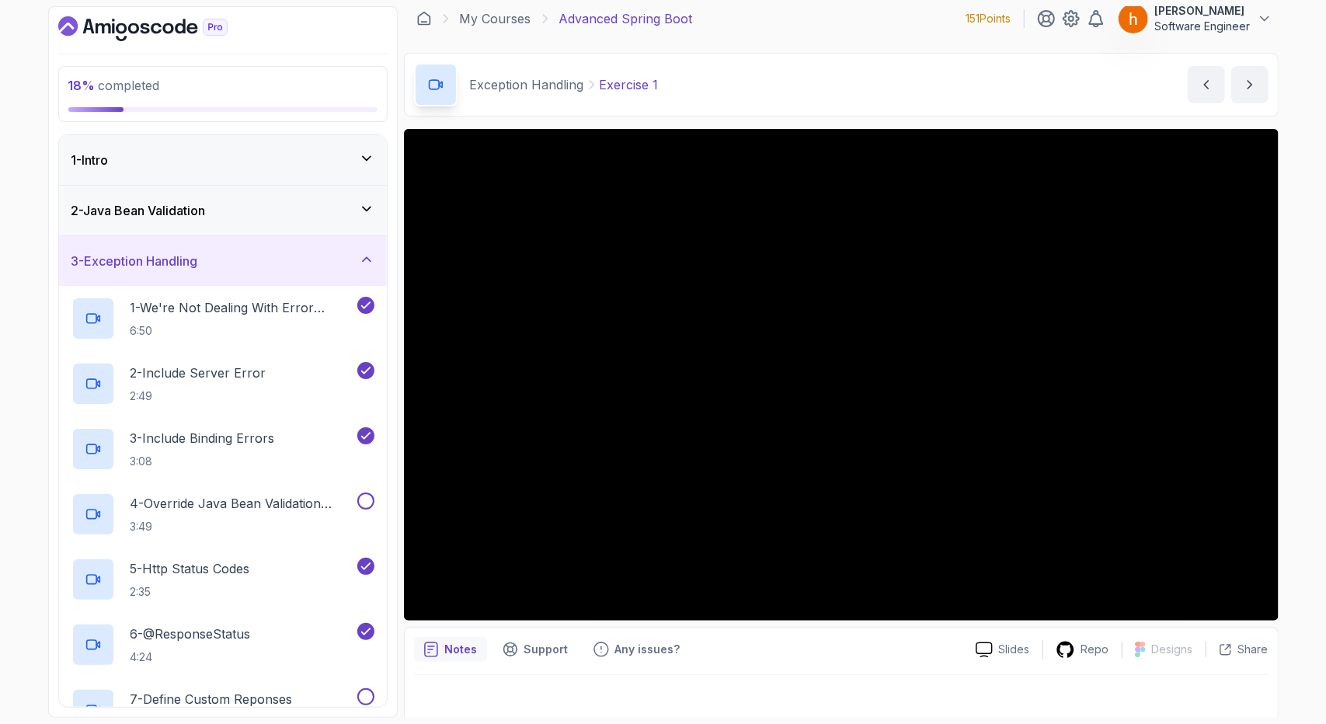
click at [356, 252] on div "3 - Exception Handling" at bounding box center [222, 261] width 303 height 19
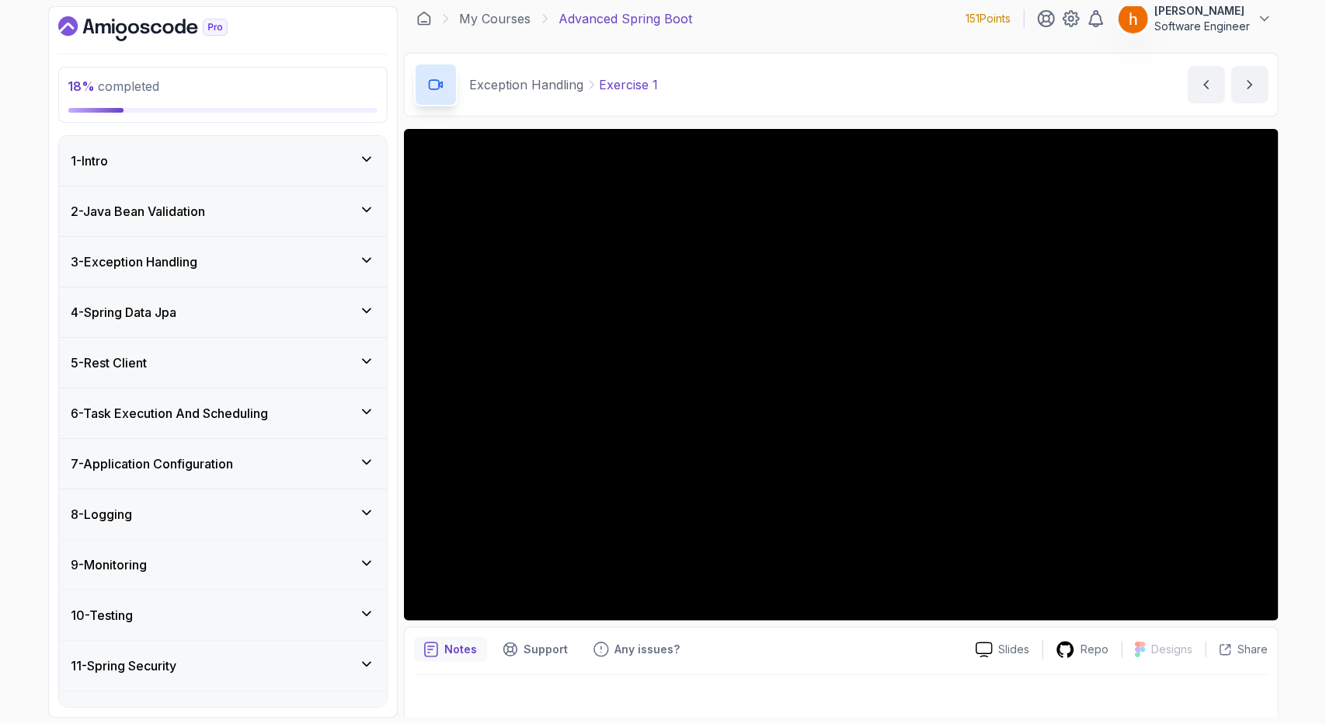
click at [356, 287] on div "4 - Spring Data Jpa" at bounding box center [223, 312] width 328 height 50
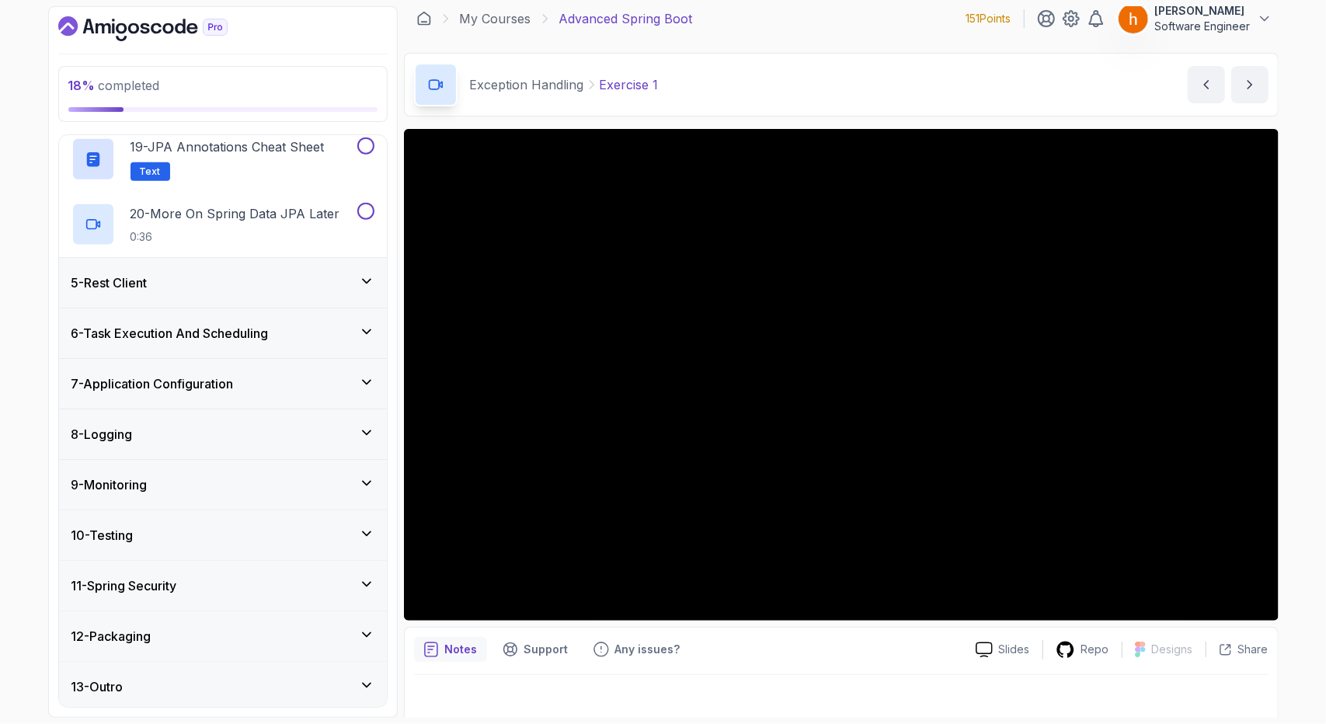
scroll to position [1383, 0]
click at [372, 417] on div "8 - Logging" at bounding box center [223, 435] width 328 height 50
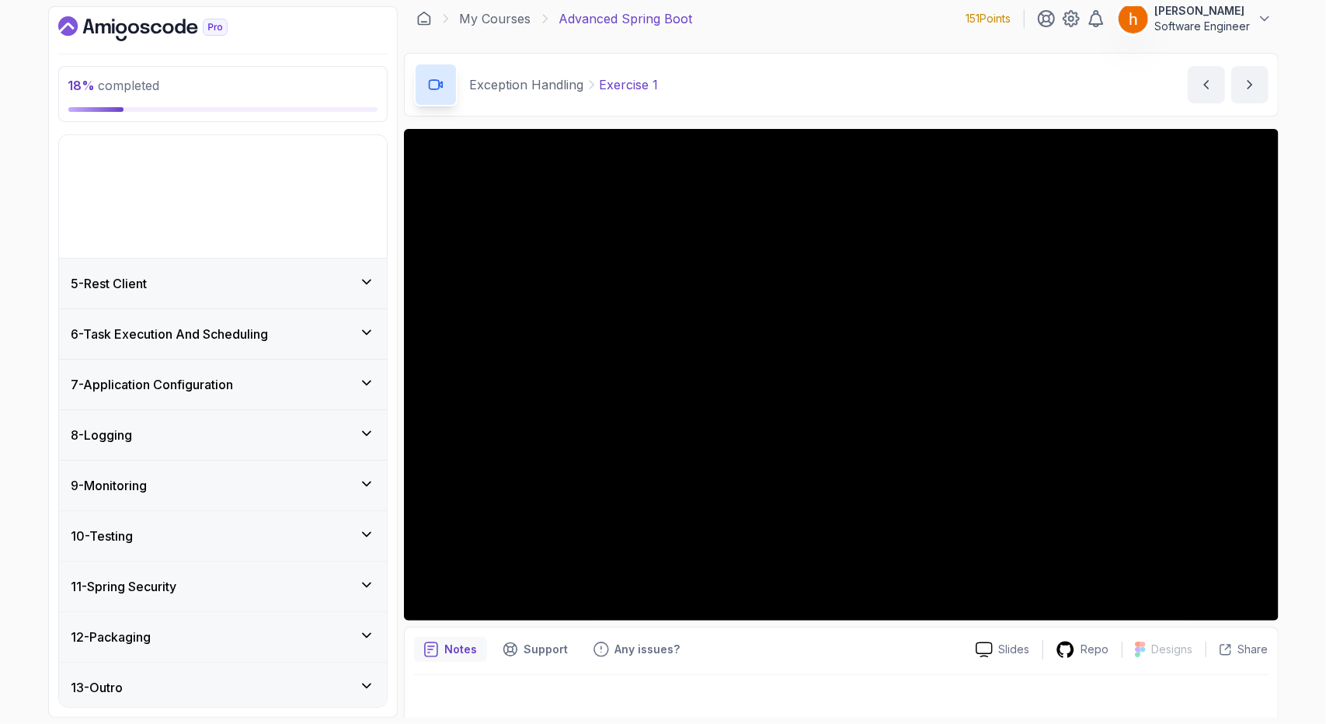
scroll to position [79, 0]
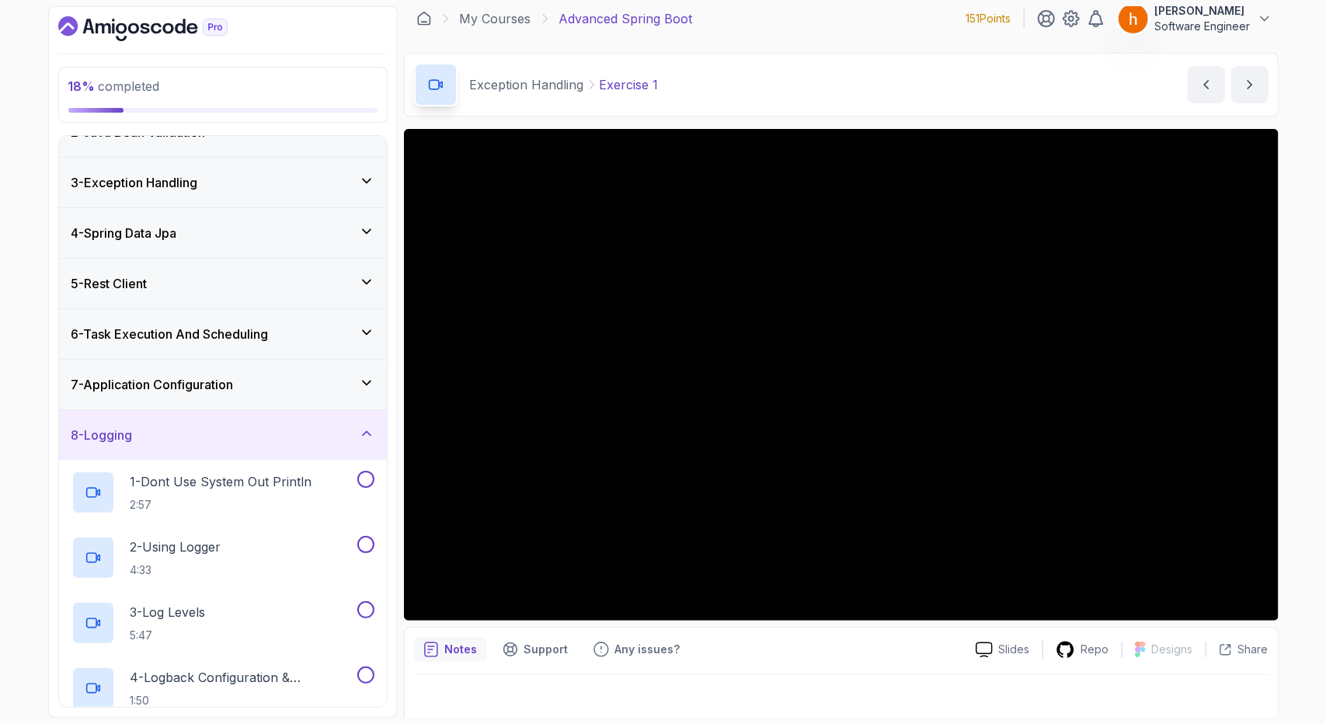
click at [354, 325] on div "6 - Task Execution And Scheduling" at bounding box center [222, 334] width 303 height 19
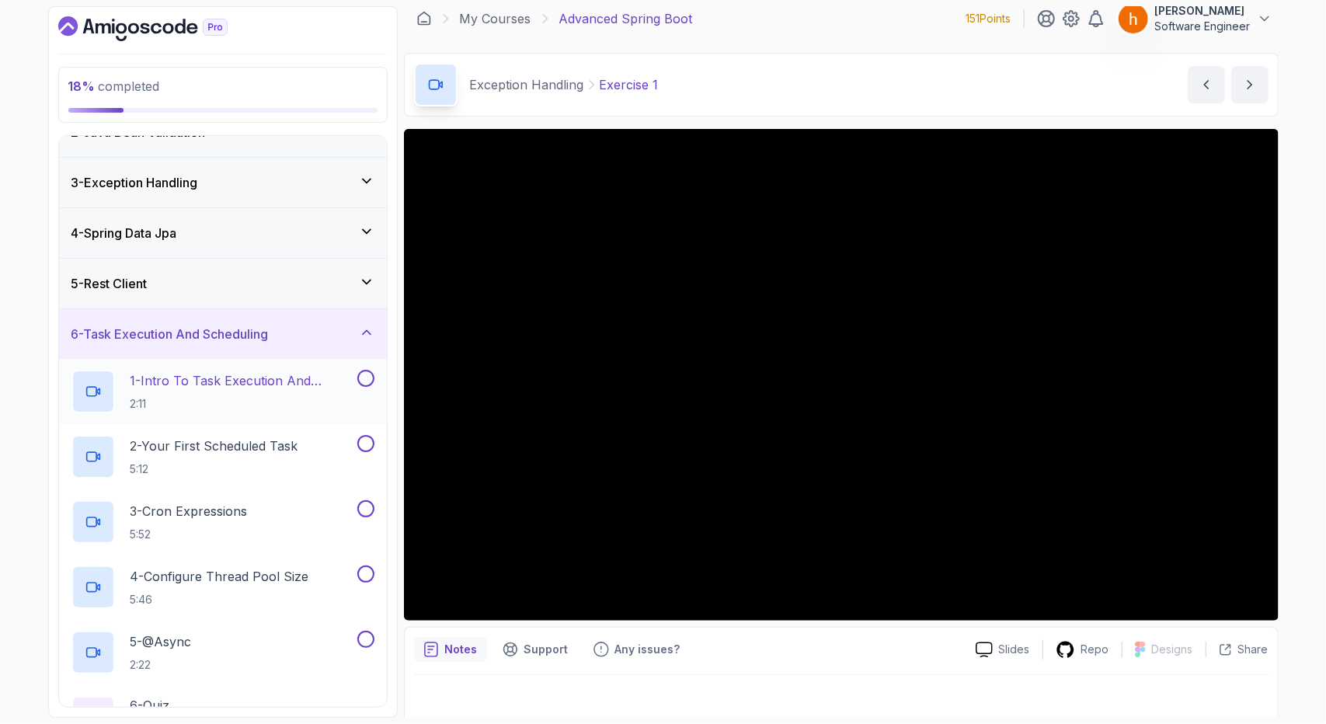
click at [318, 375] on p "1 - Intro To Task Execution And Scheduling" at bounding box center [242, 380] width 224 height 19
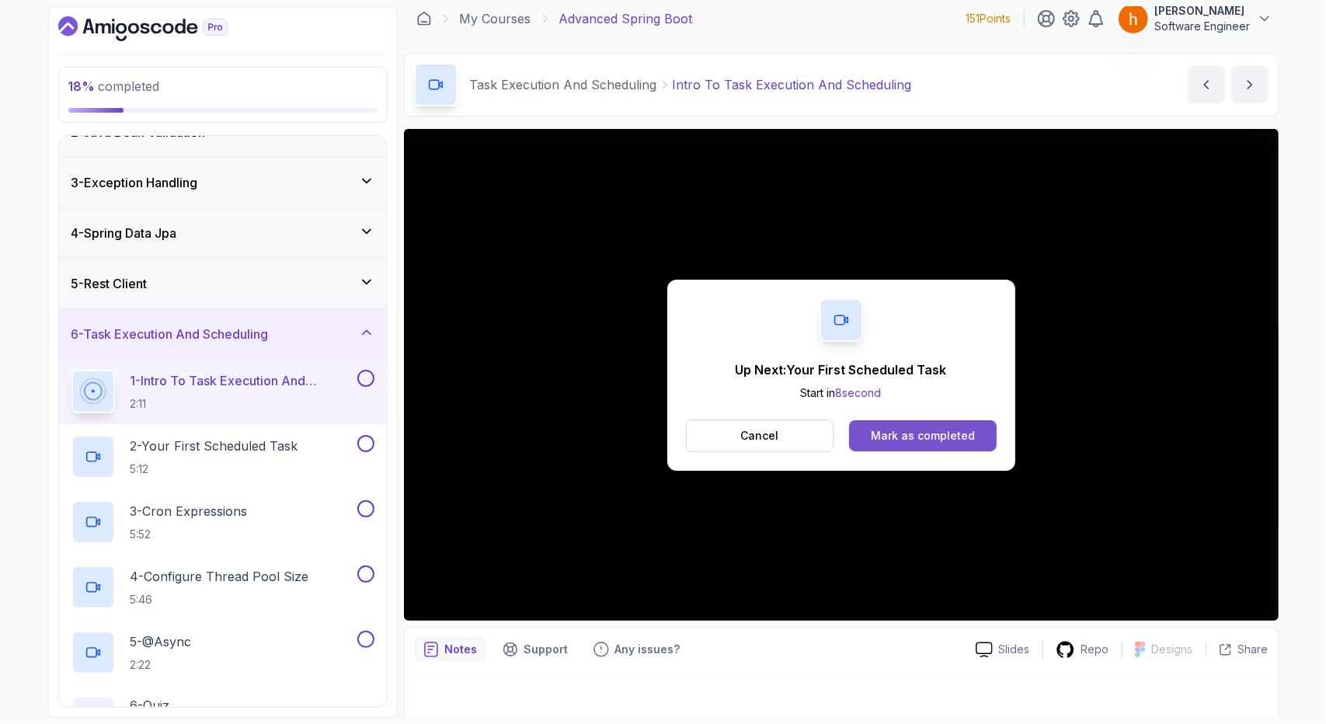
click at [965, 436] on div "Mark as completed" at bounding box center [923, 436] width 104 height 16
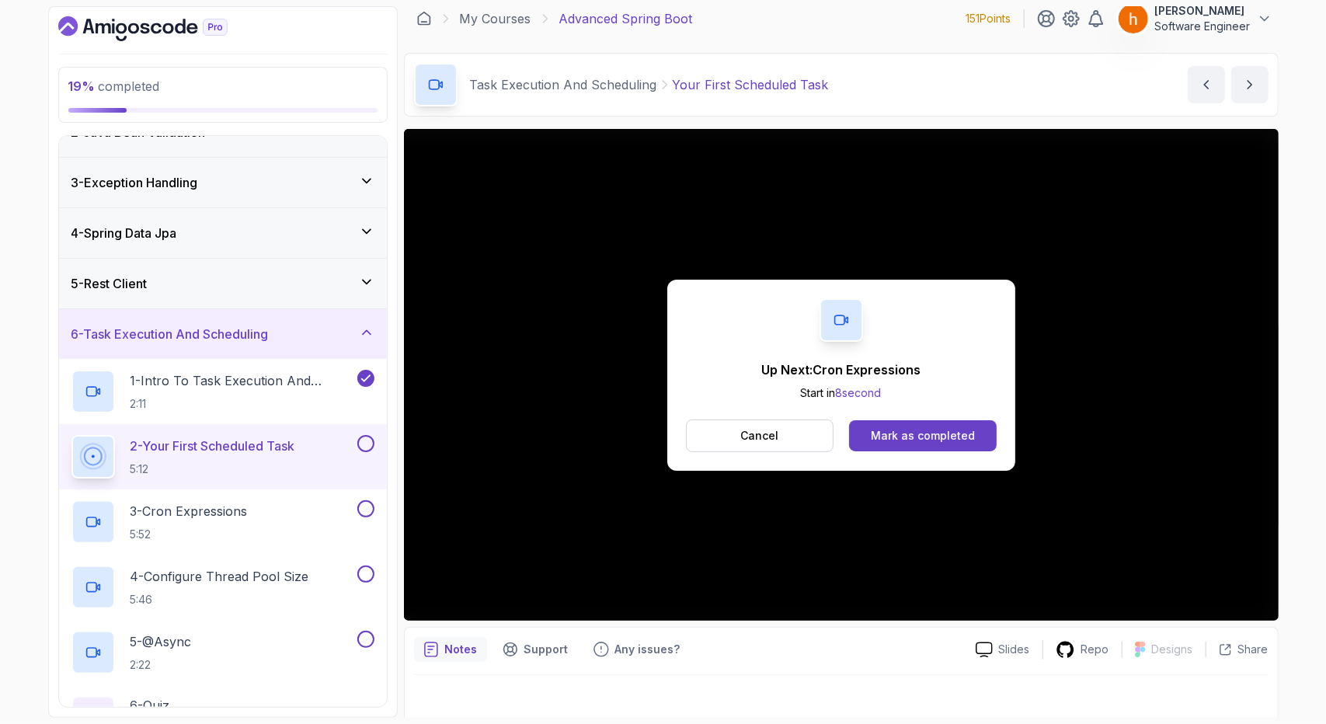
click at [965, 436] on div "Mark as completed" at bounding box center [923, 436] width 104 height 16
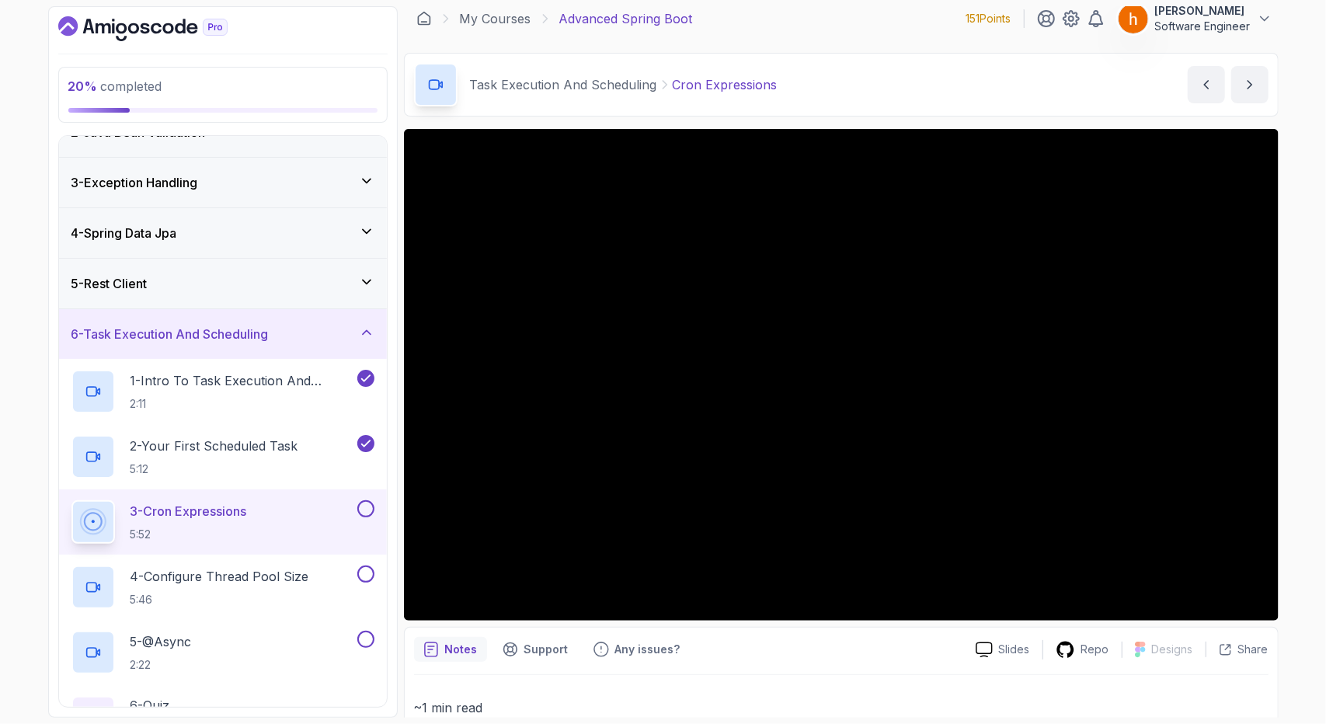
click at [137, 20] on icon "Dashboard" at bounding box center [142, 28] width 169 height 25
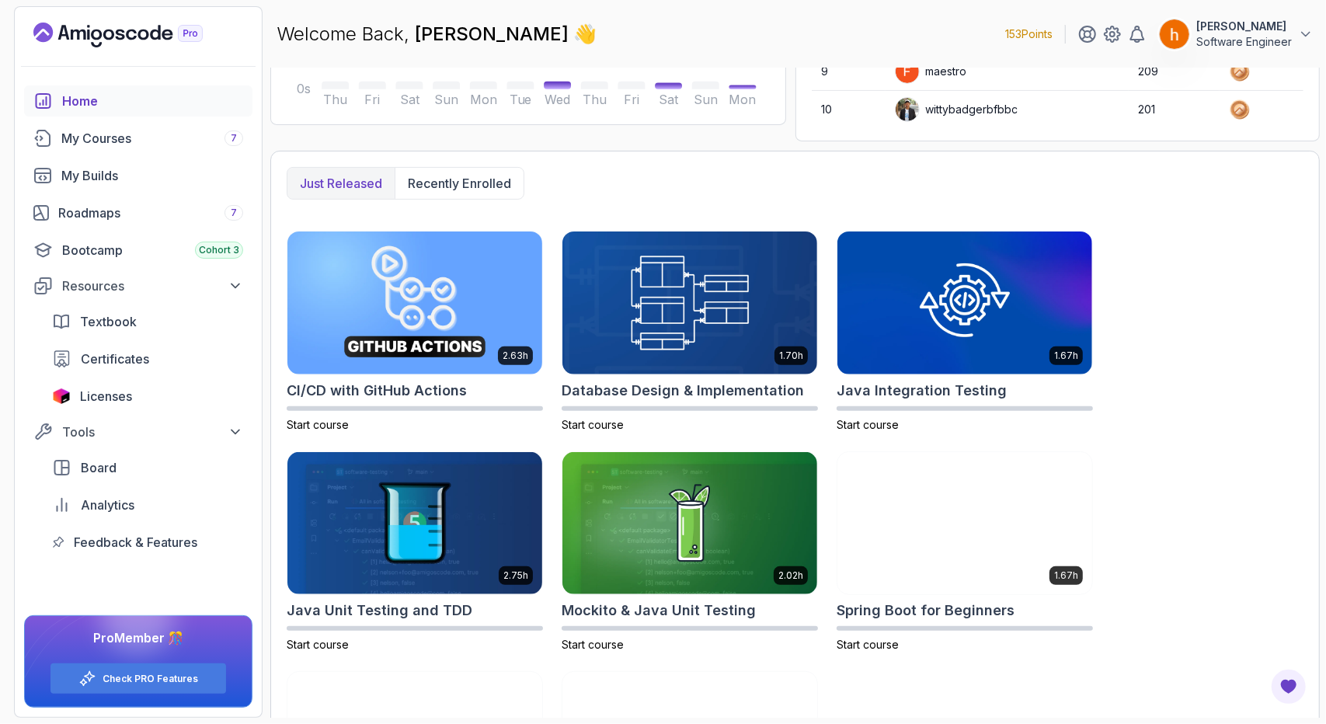
scroll to position [490, 0]
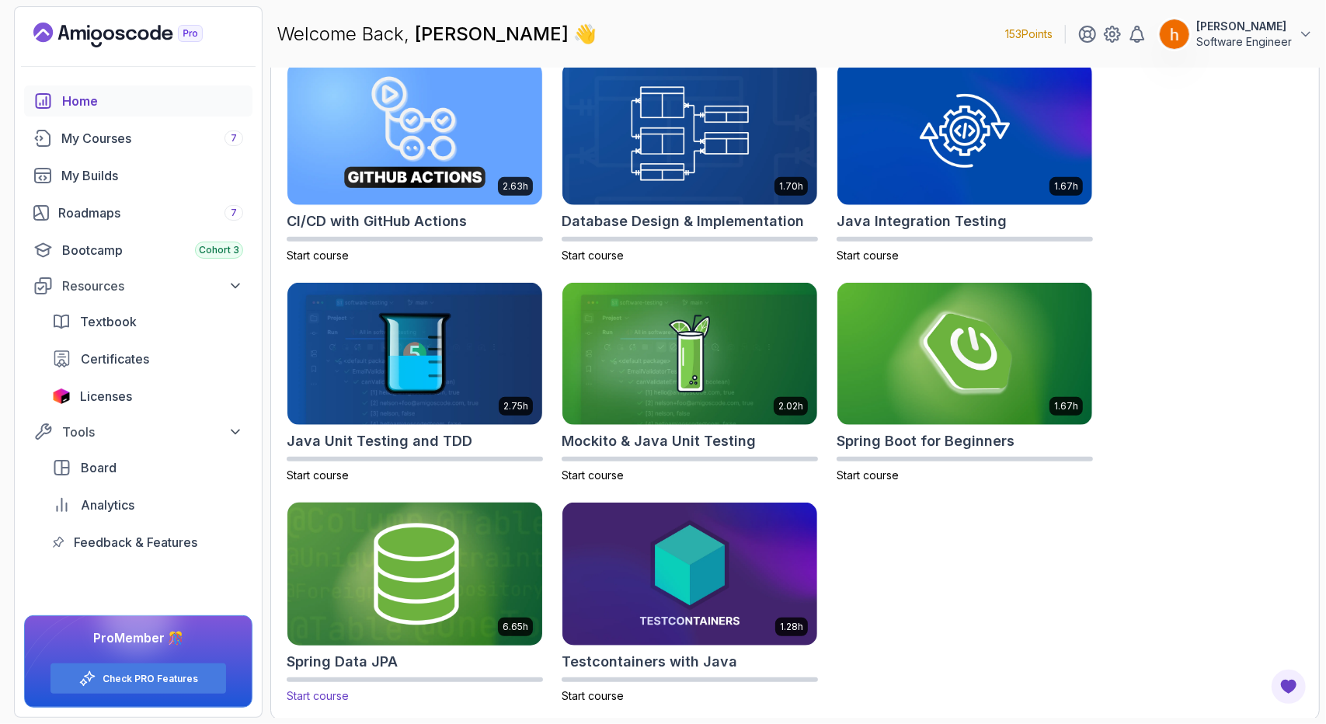
click at [405, 577] on img at bounding box center [414, 574] width 267 height 150
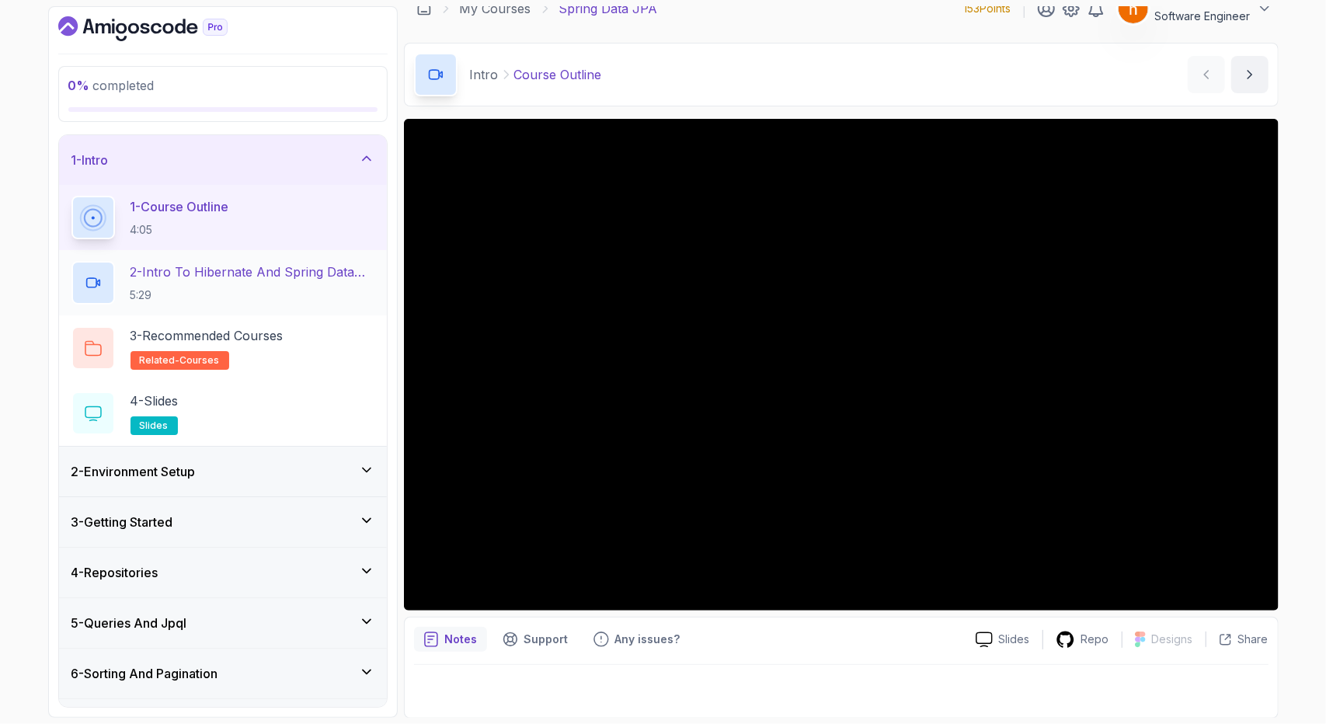
click at [310, 293] on p "5:29" at bounding box center [252, 295] width 244 height 16
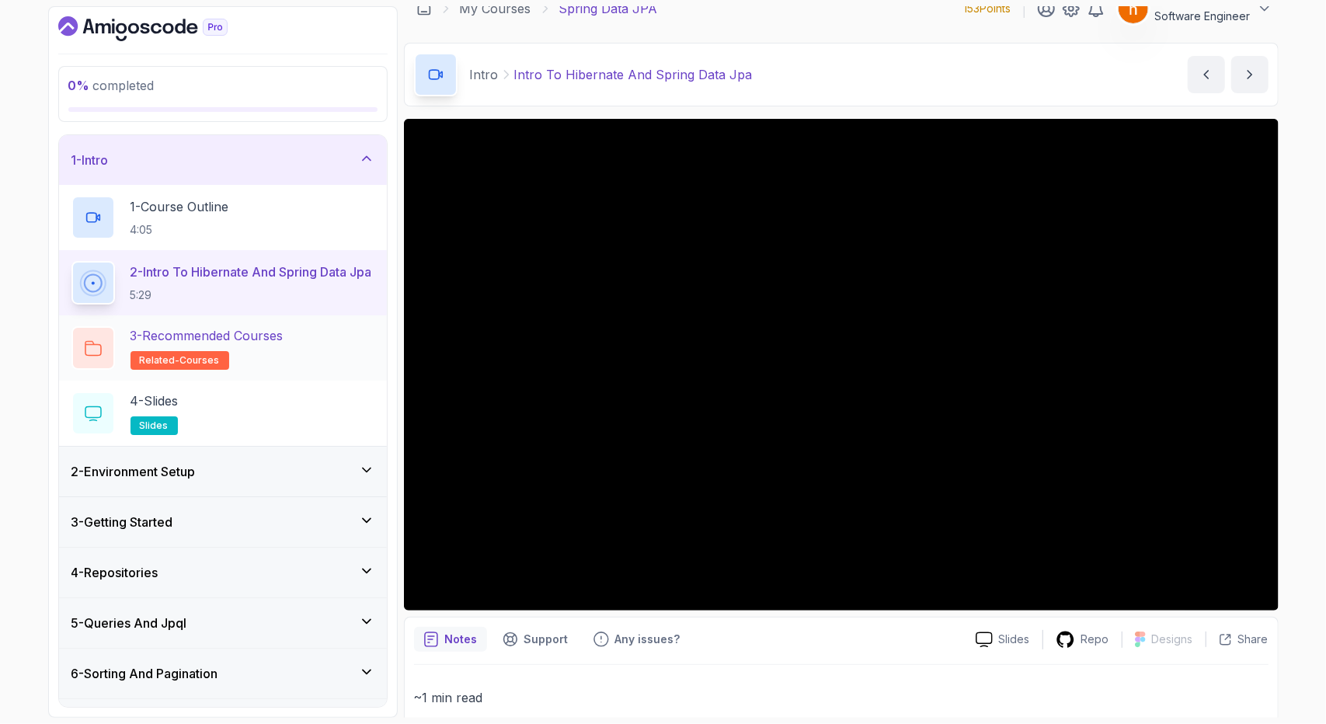
click at [290, 375] on div "3 - Recommended Courses related-courses" at bounding box center [223, 347] width 328 height 65
click at [257, 364] on h2 "3 - Recommended Courses related-courses" at bounding box center [206, 347] width 153 height 43
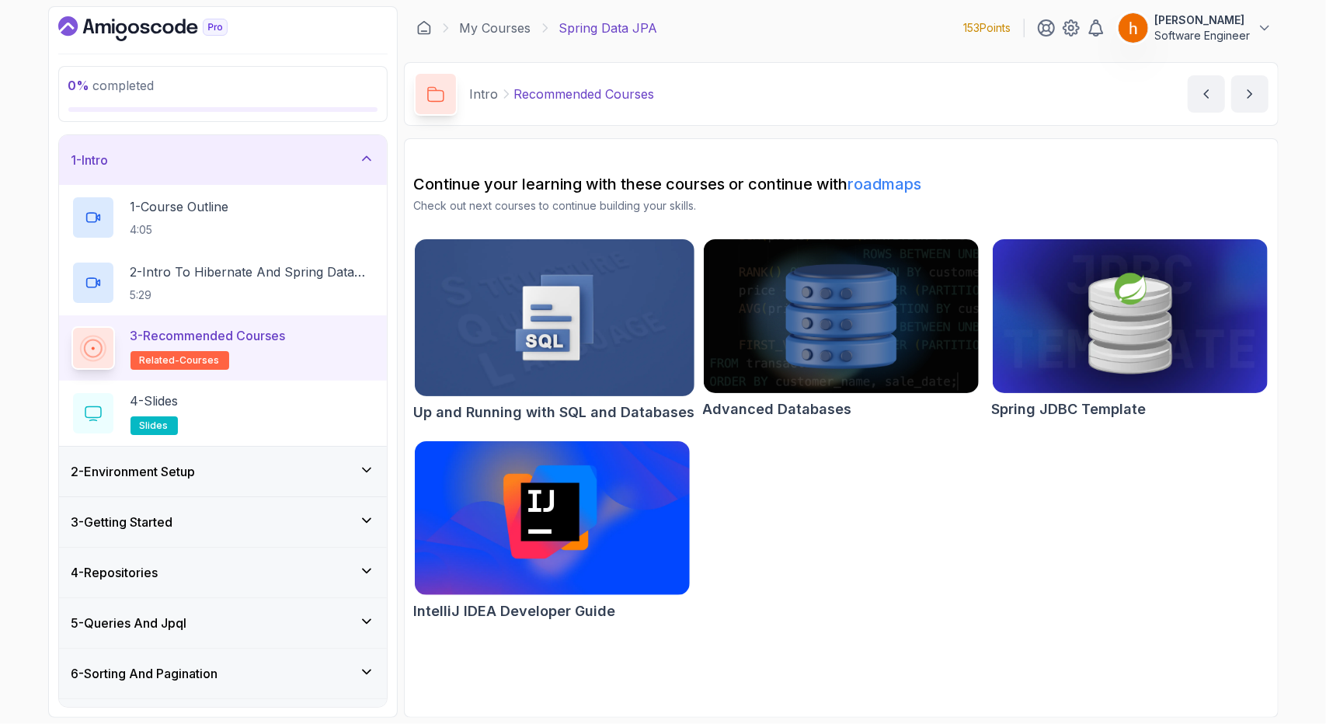
click at [228, 467] on div "2 - Environment Setup" at bounding box center [222, 471] width 303 height 19
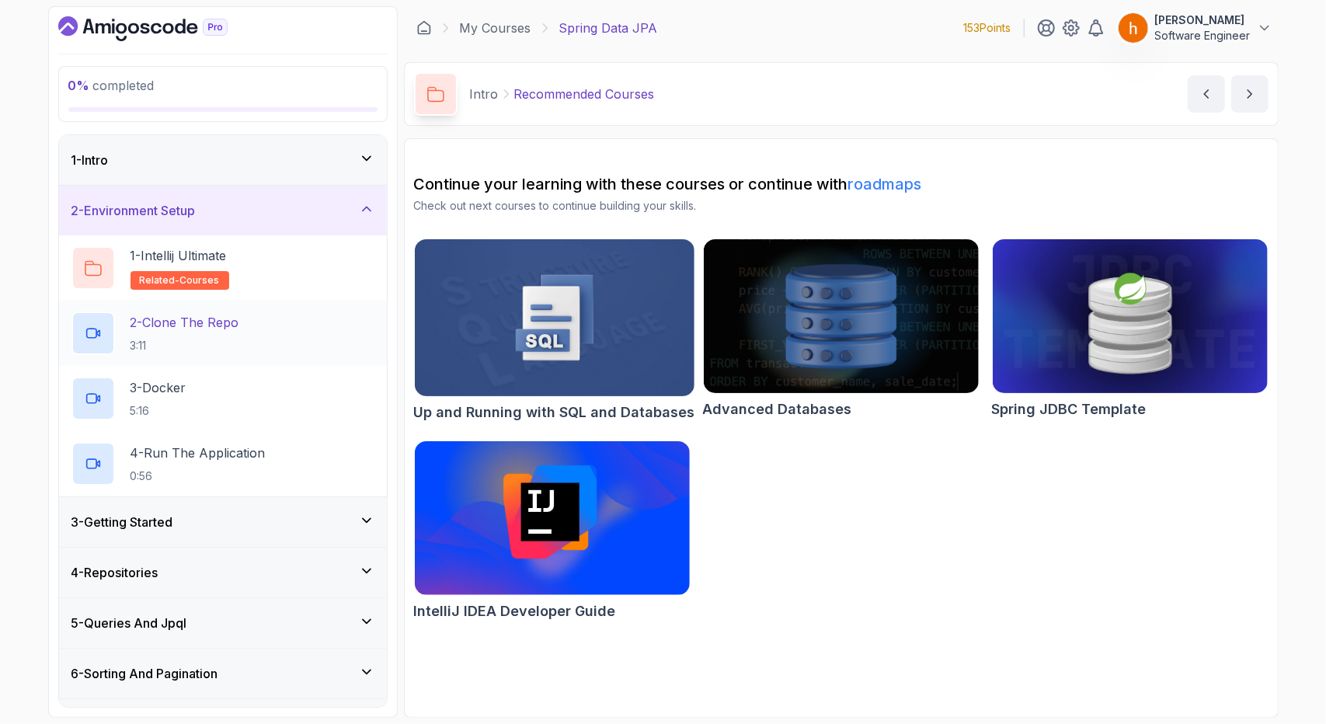
click at [264, 321] on div "2 - Clone The Repo 3:11" at bounding box center [222, 332] width 303 height 43
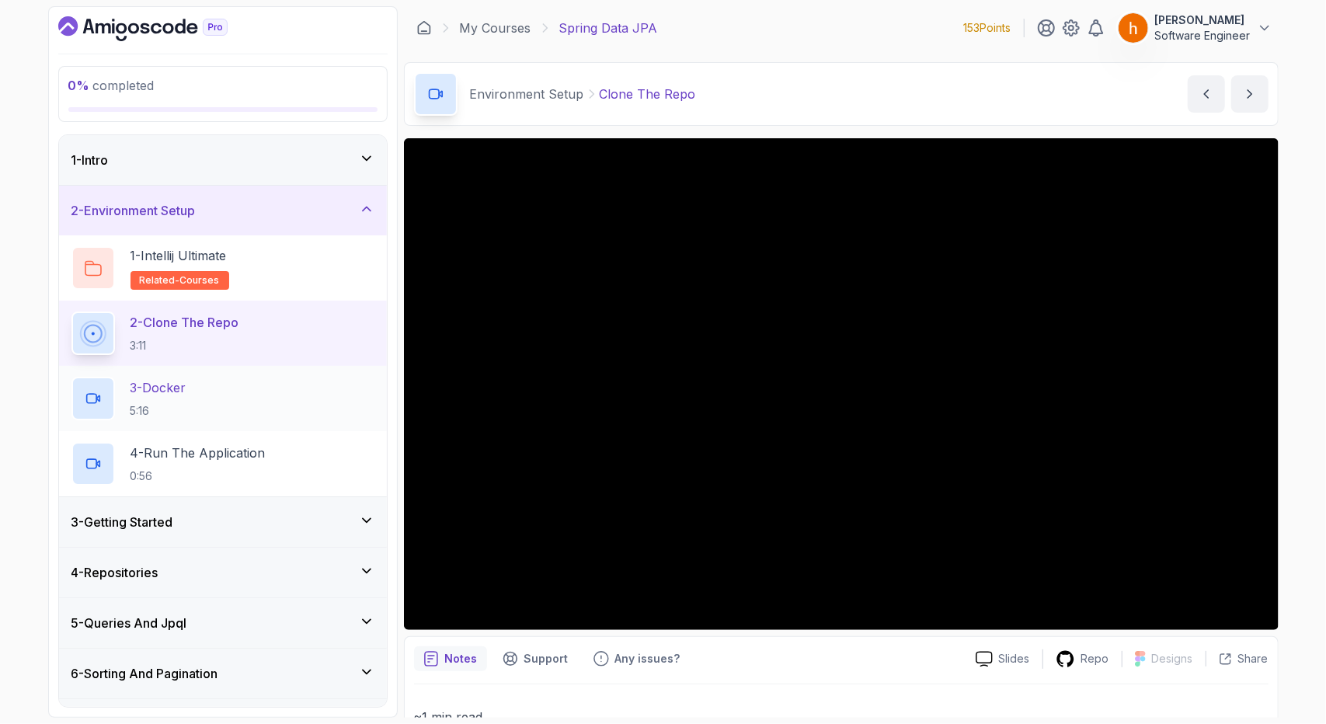
click at [233, 391] on div "3 - Docker 5:16" at bounding box center [222, 398] width 303 height 43
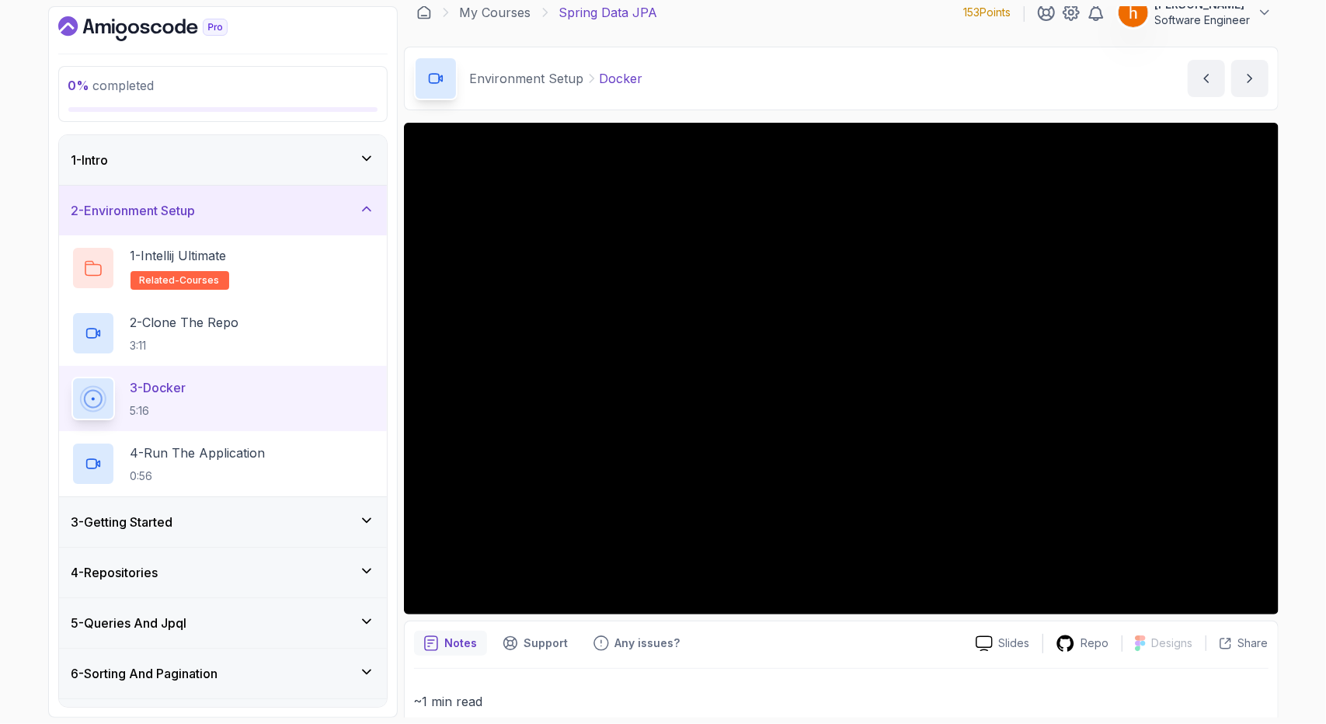
scroll to position [9, 0]
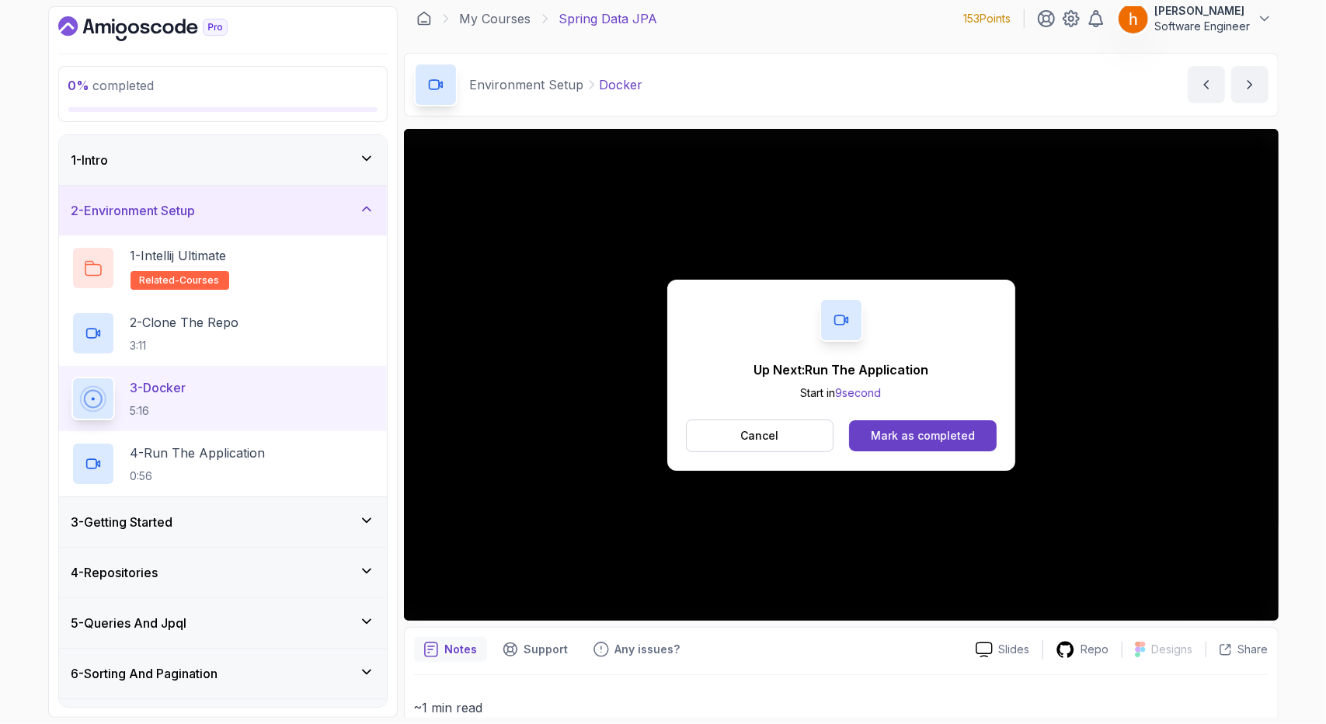
click at [224, 519] on div "3 - Getting Started" at bounding box center [222, 522] width 303 height 19
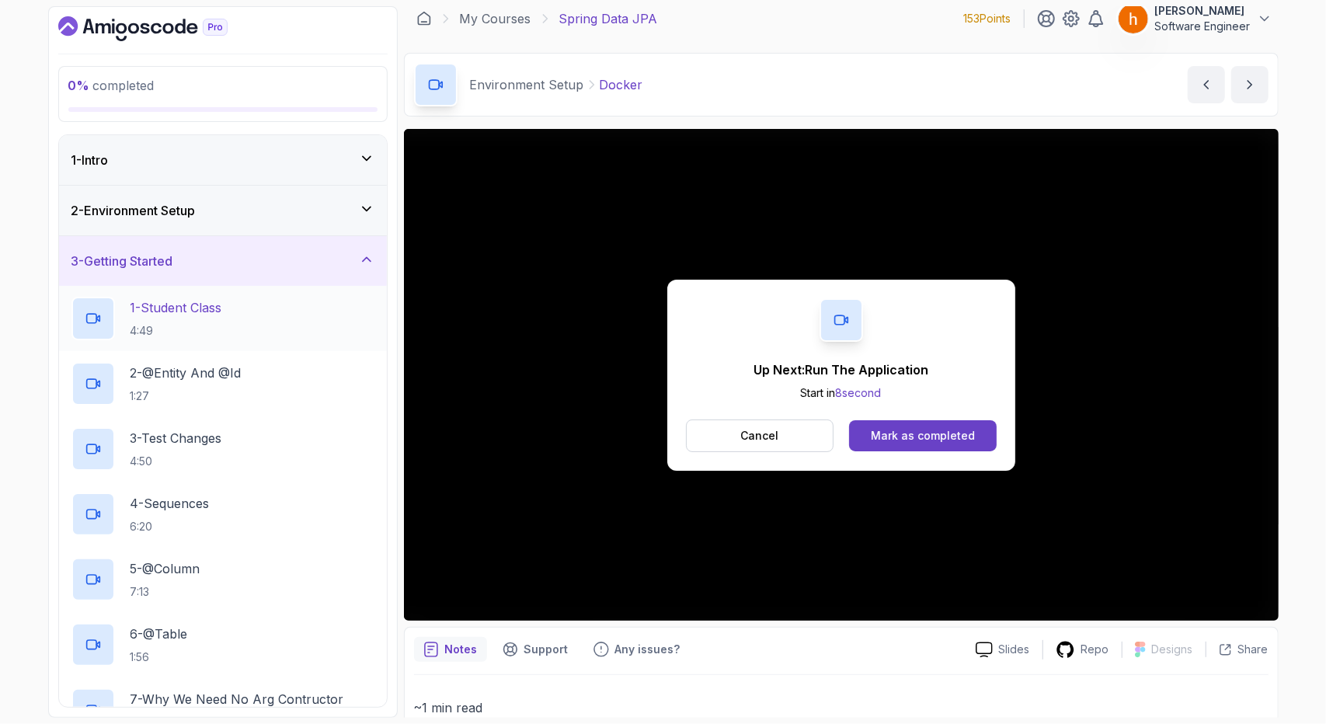
click at [231, 325] on div "1 - Student Class 4:49" at bounding box center [222, 318] width 303 height 43
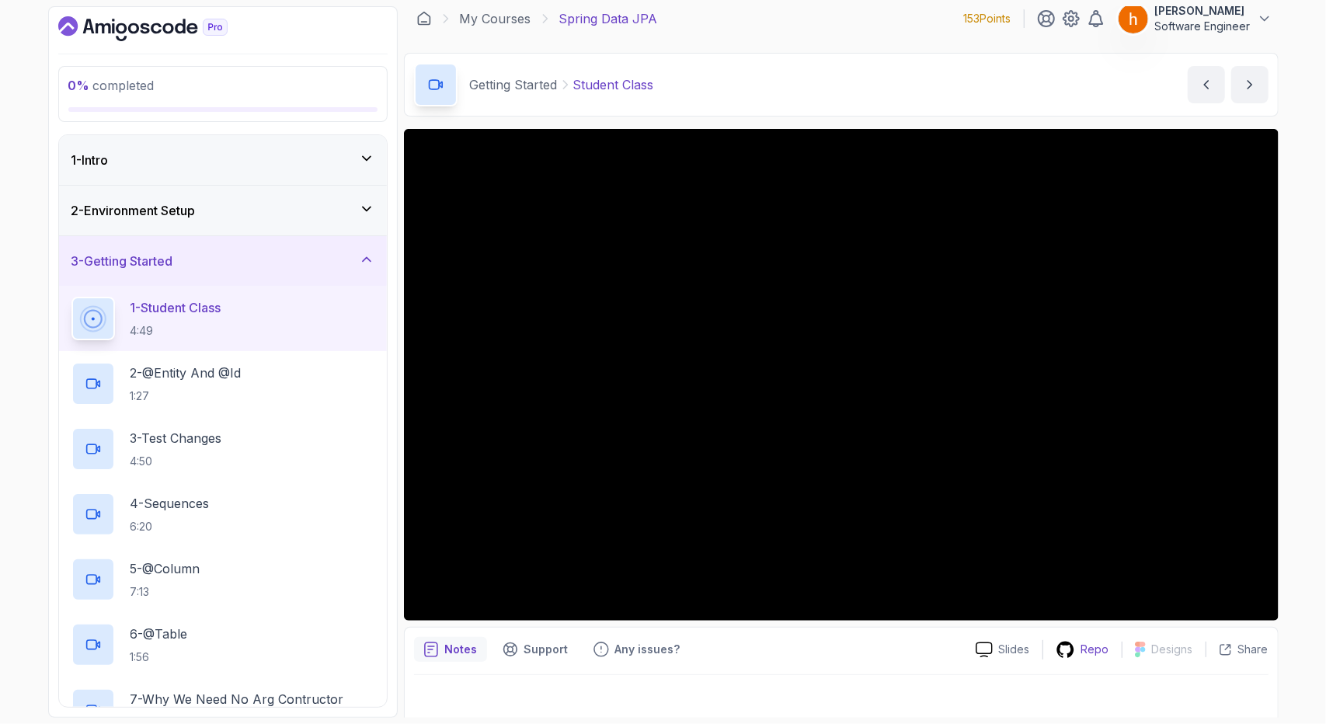
click at [1093, 644] on p "Repo" at bounding box center [1095, 650] width 28 height 16
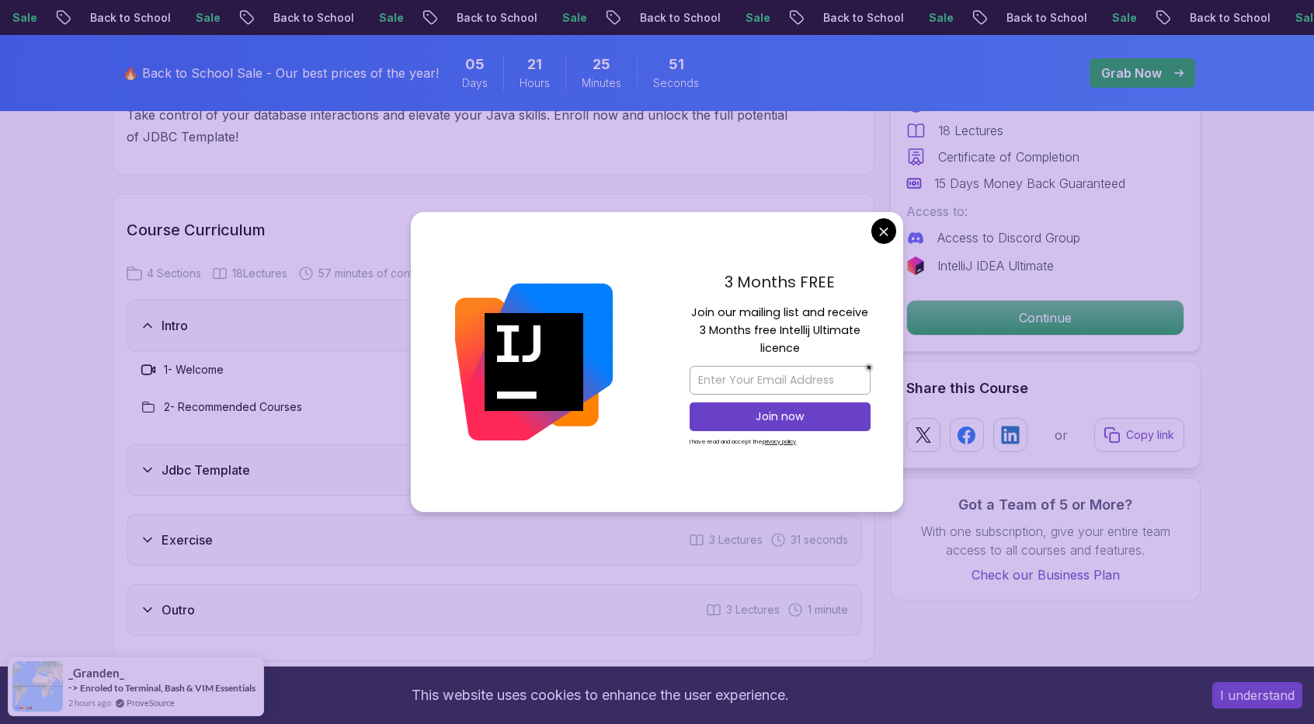
scroll to position [1778, 0]
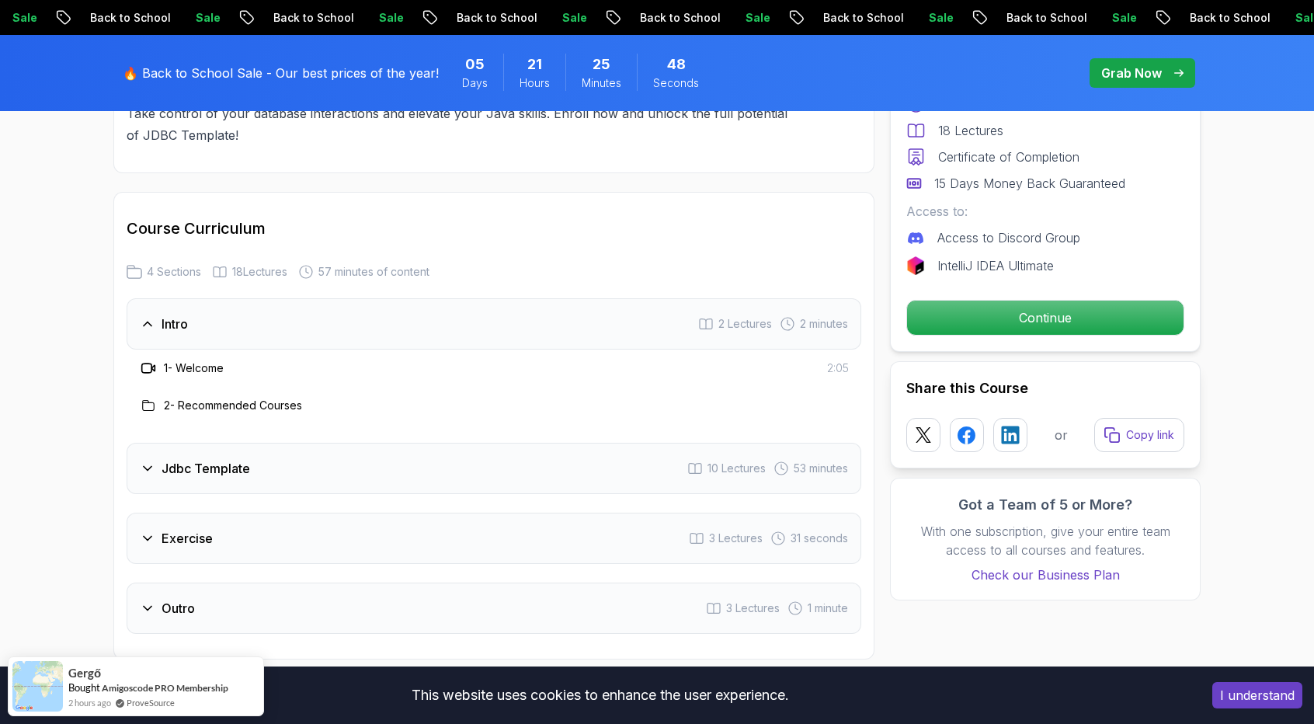
click at [643, 447] on div "Jdbc Template 10 Lectures 53 minutes" at bounding box center [494, 468] width 735 height 51
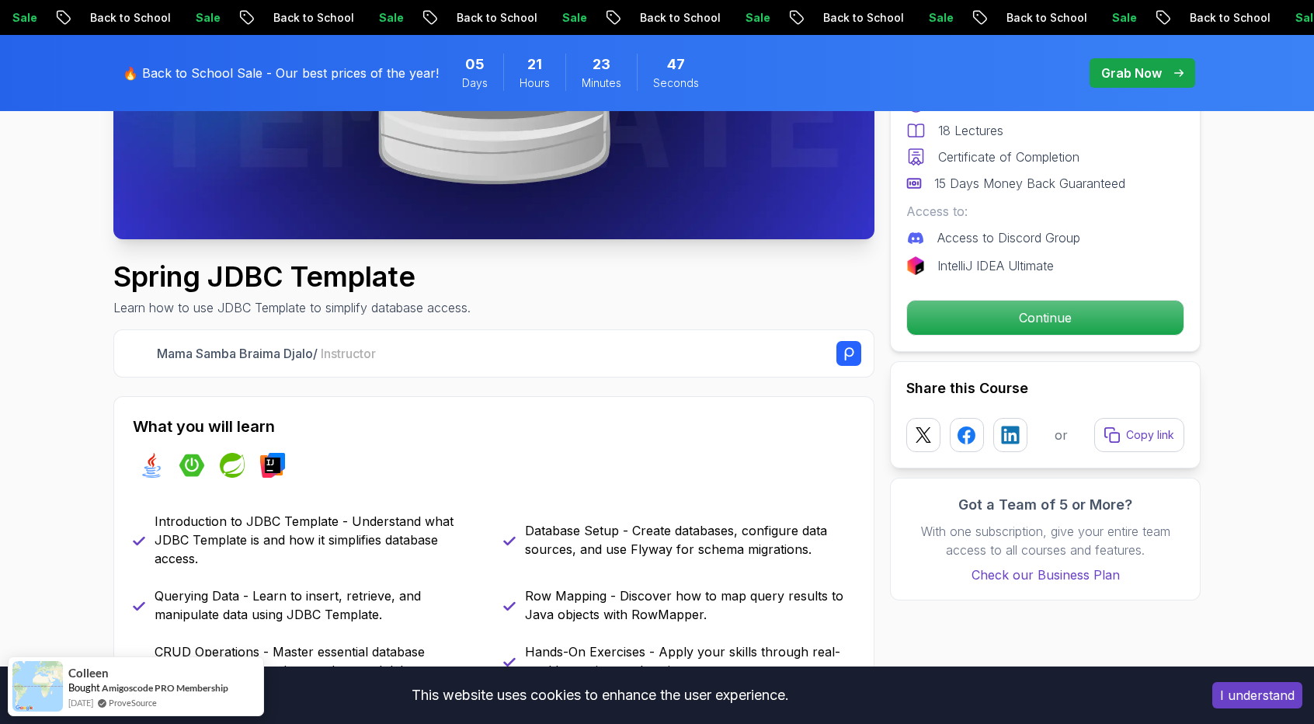
scroll to position [377, 0]
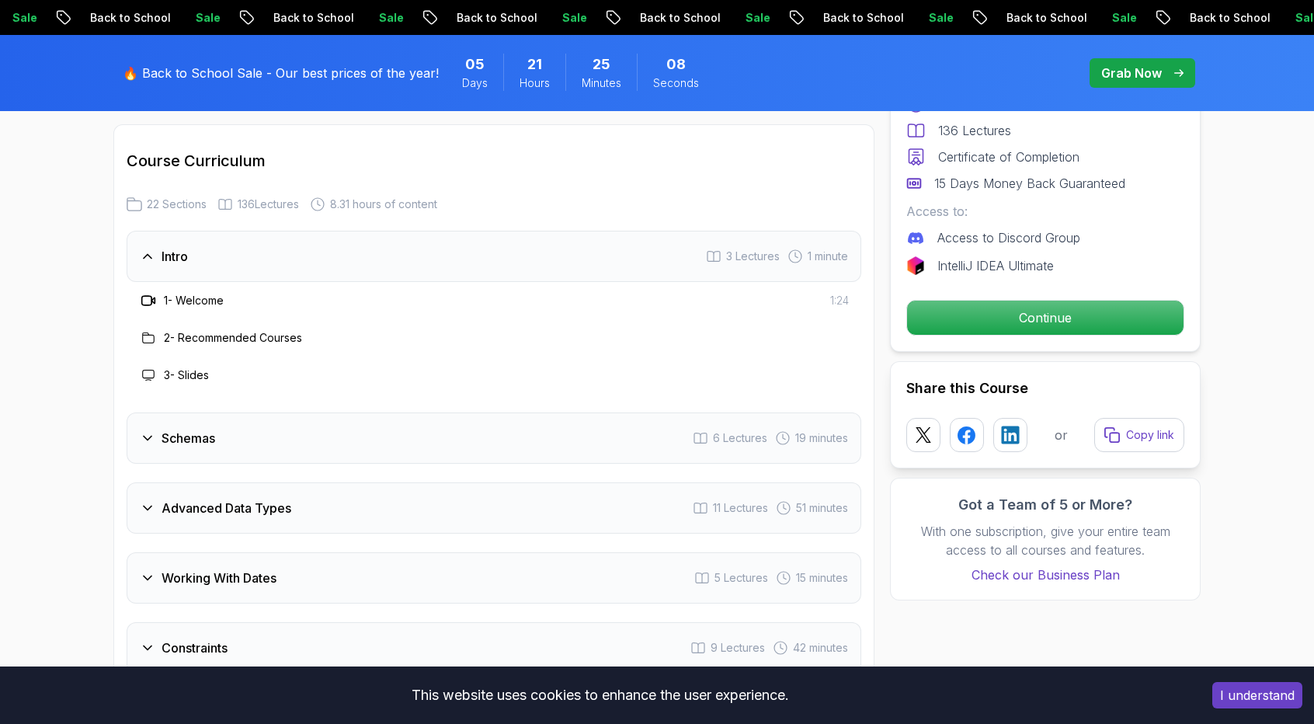
scroll to position [2219, 0]
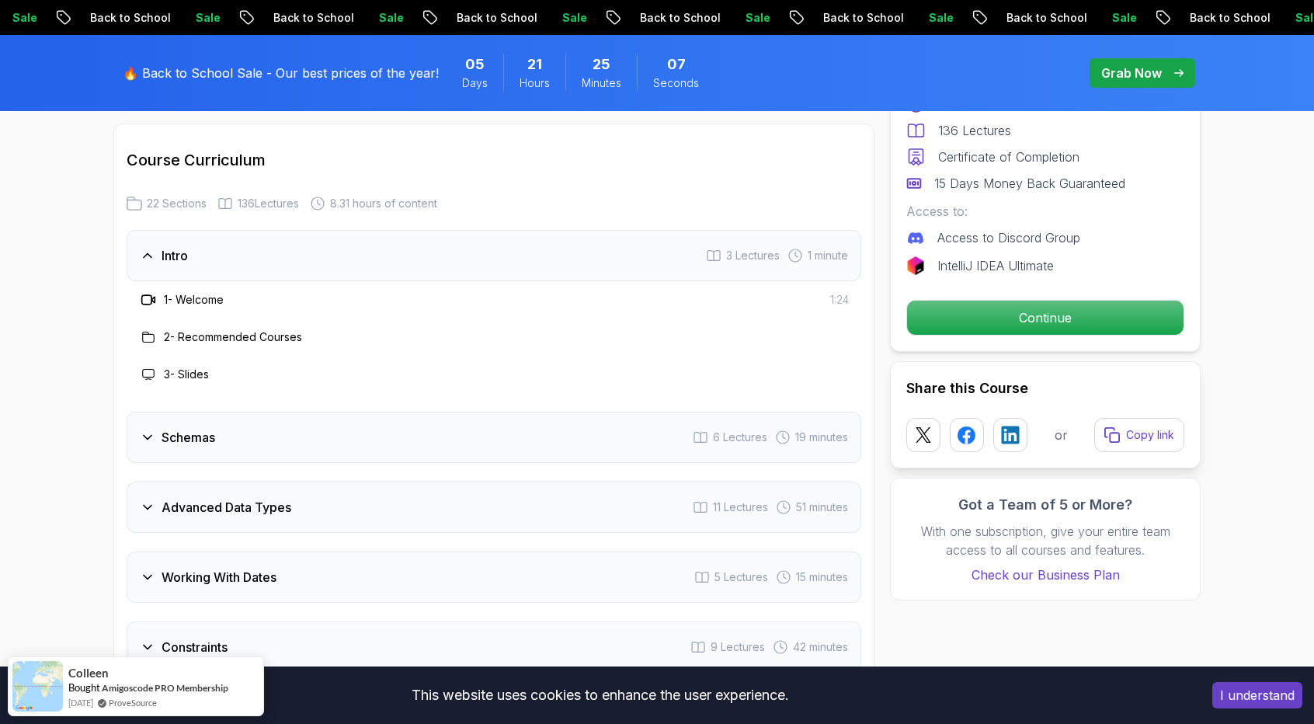
click at [357, 440] on div "Schemas 6 Lectures 19 minutes" at bounding box center [494, 437] width 735 height 51
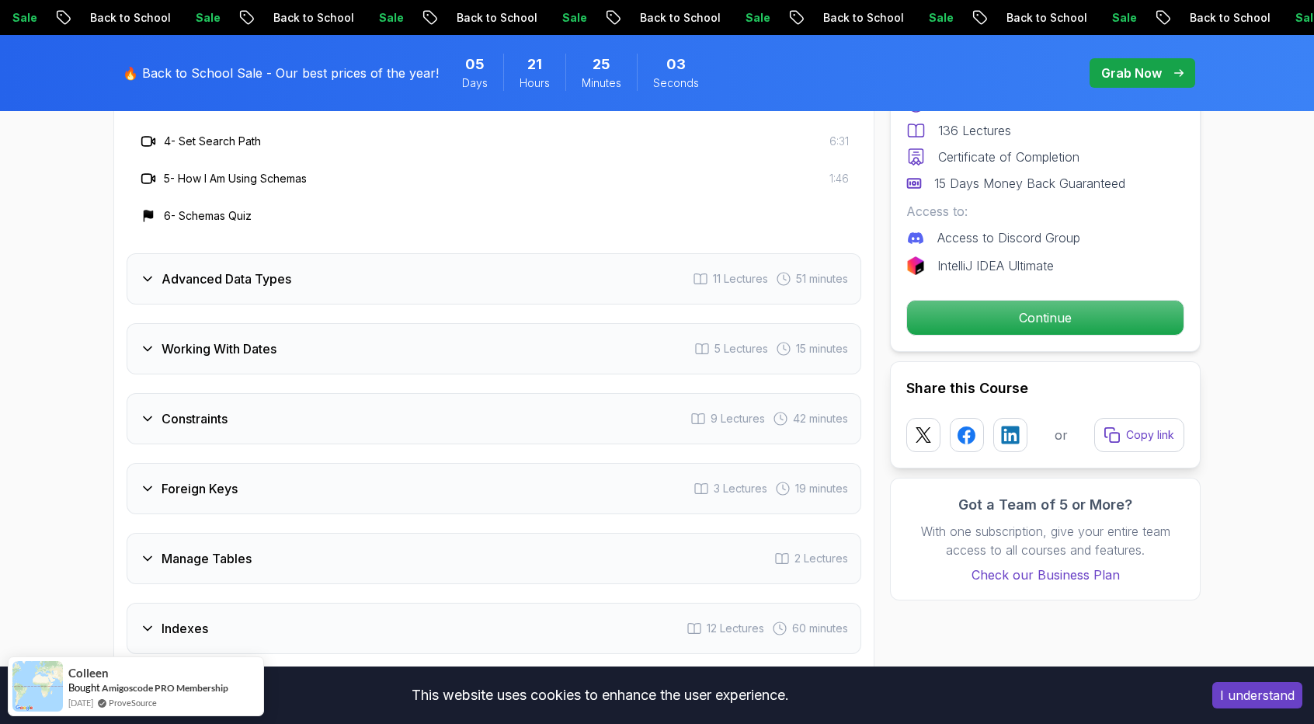
scroll to position [2560, 0]
drag, startPoint x: 326, startPoint y: 385, endPoint x: 158, endPoint y: 294, distance: 190.8
click at [158, 294] on div "Advanced Data Types 11 Lectures 51 minutes" at bounding box center [494, 277] width 735 height 51
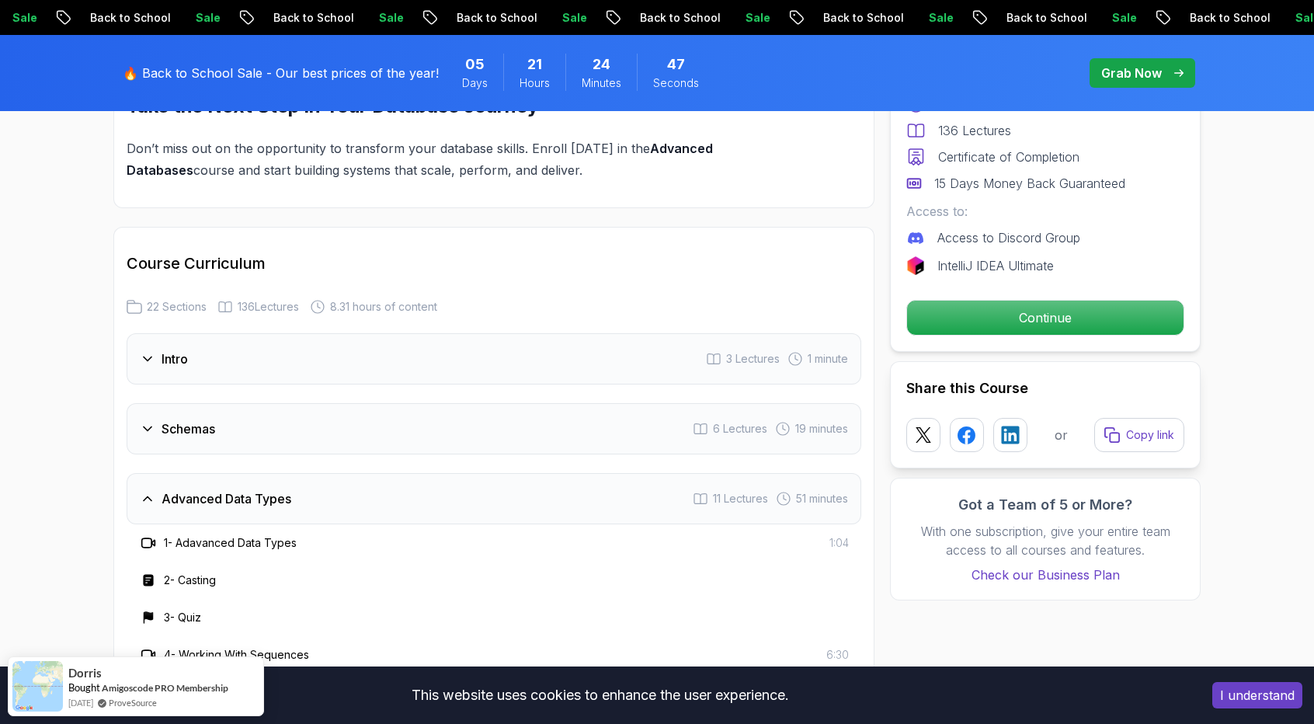
scroll to position [2119, 0]
click at [236, 363] on div "Intro 3 Lectures 1 minute" at bounding box center [494, 355] width 735 height 51
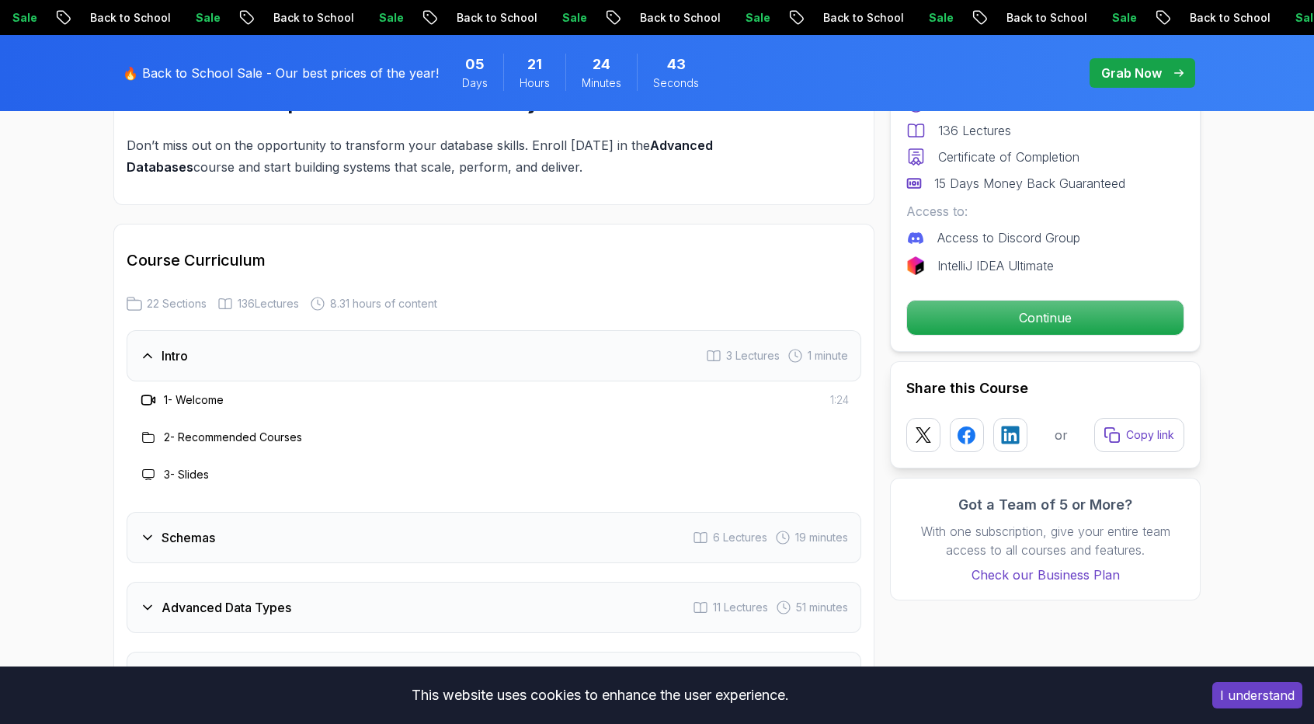
click at [211, 528] on h3 "Schemas" at bounding box center [189, 537] width 54 height 19
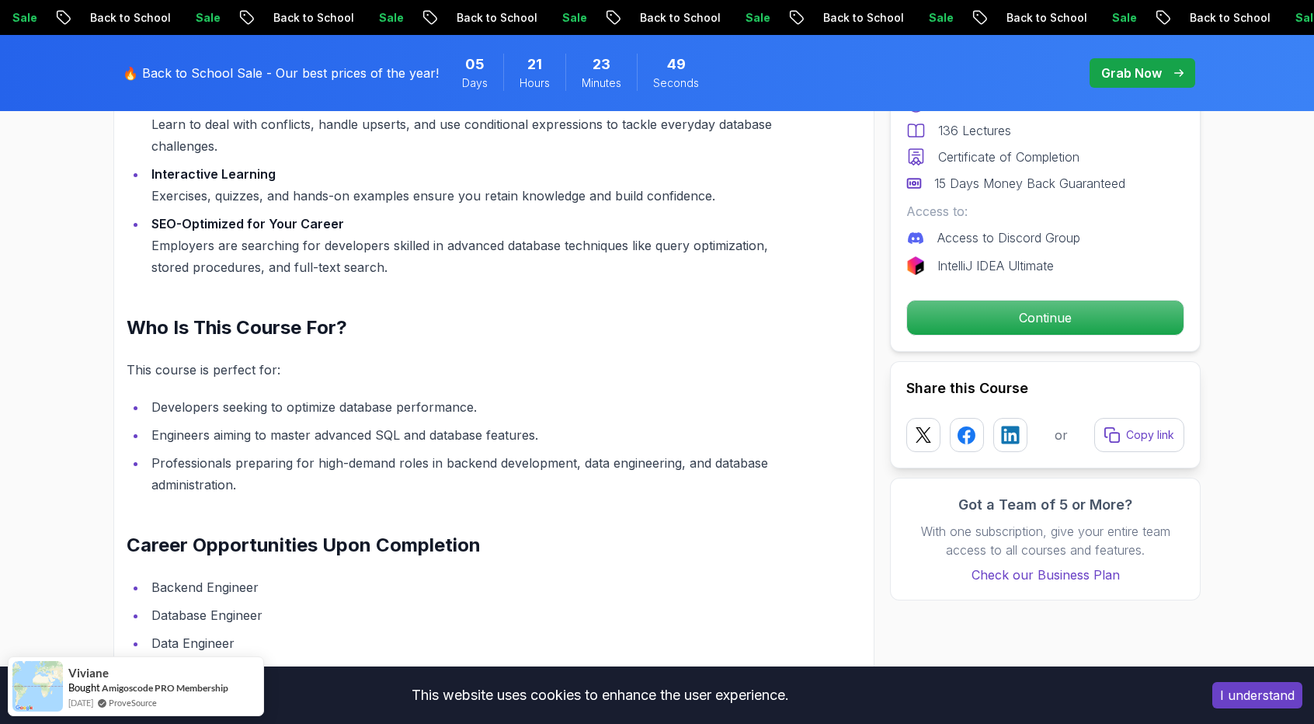
scroll to position [1337, 0]
